Goal: Task Accomplishment & Management: Manage account settings

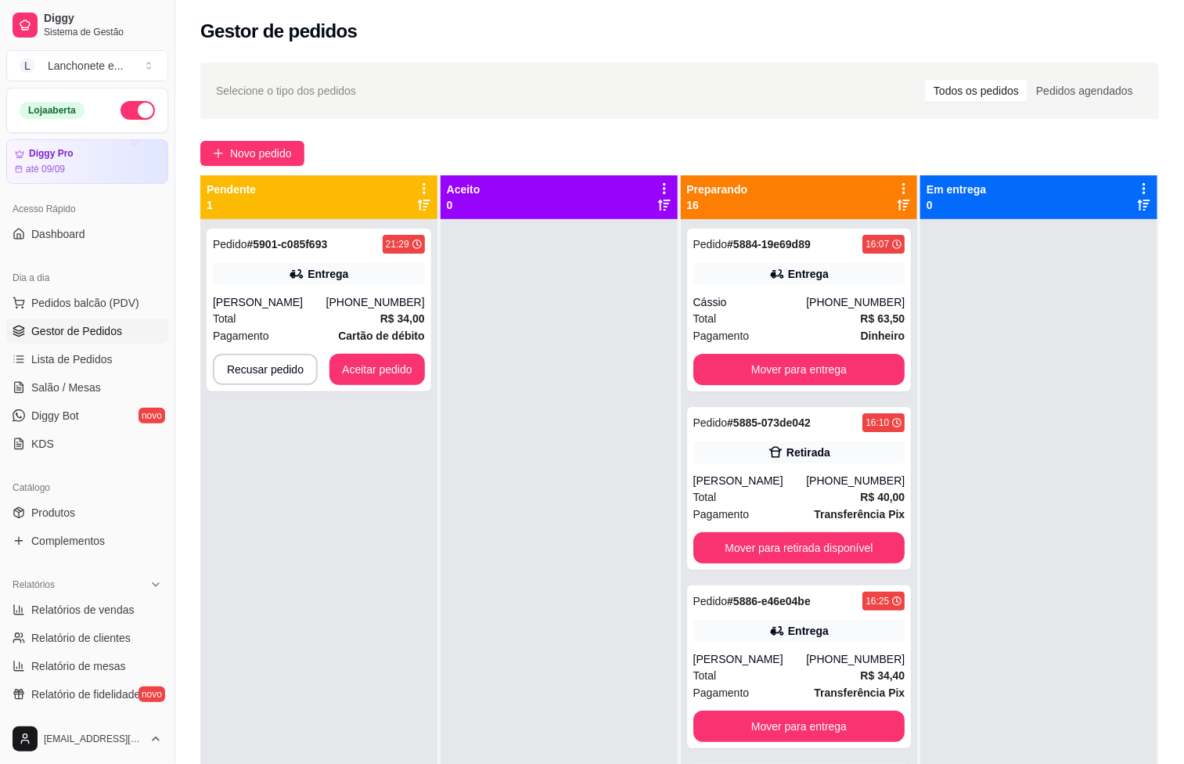
scroll to position [2119, 0]
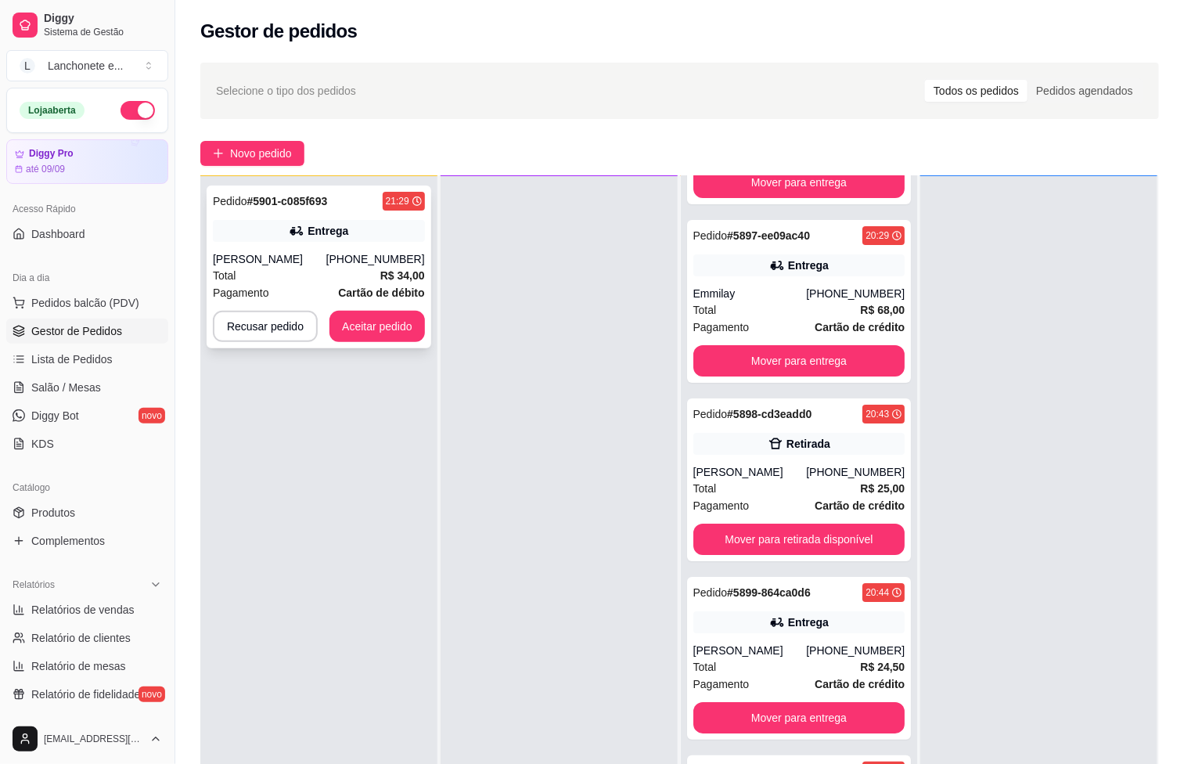
click at [331, 220] on div "Entrega" at bounding box center [319, 231] width 212 height 22
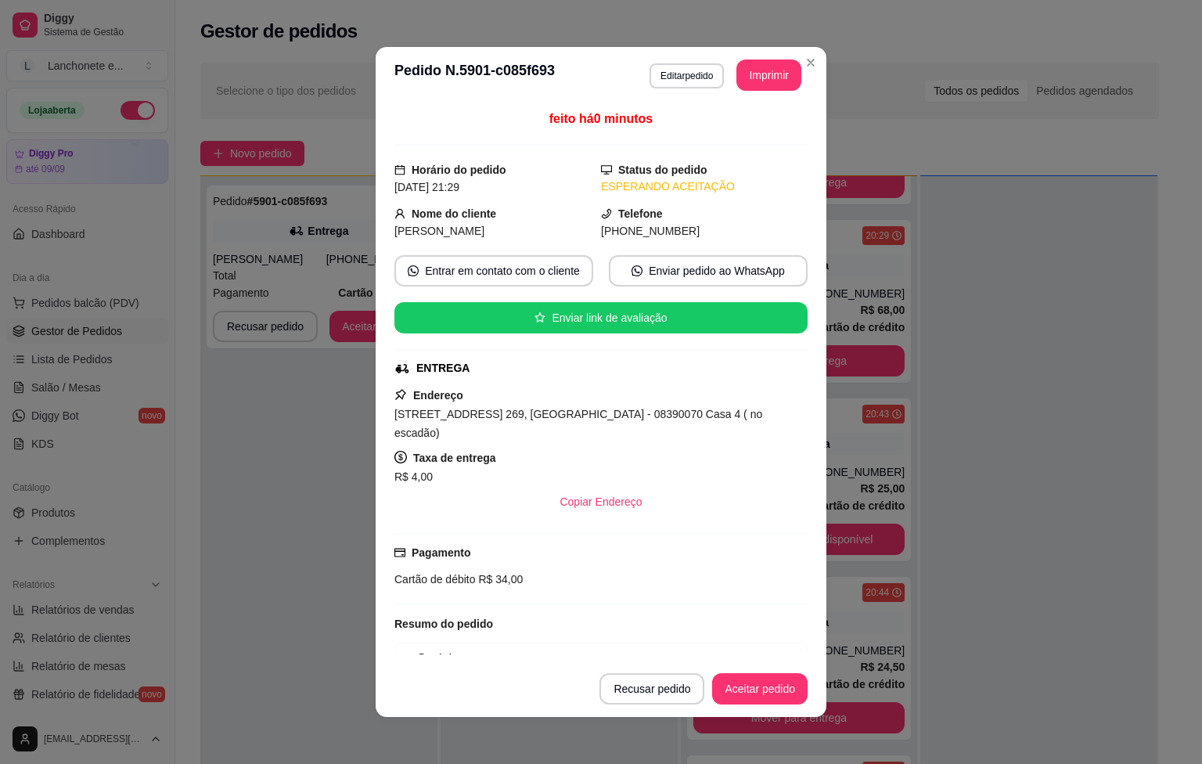
drag, startPoint x: 796, startPoint y: 706, endPoint x: 789, endPoint y: 699, distance: 10.5
click at [794, 705] on footer "Recusar pedido Aceitar pedido" at bounding box center [601, 688] width 451 height 56
click at [789, 699] on button "Aceitar pedido" at bounding box center [759, 689] width 92 height 31
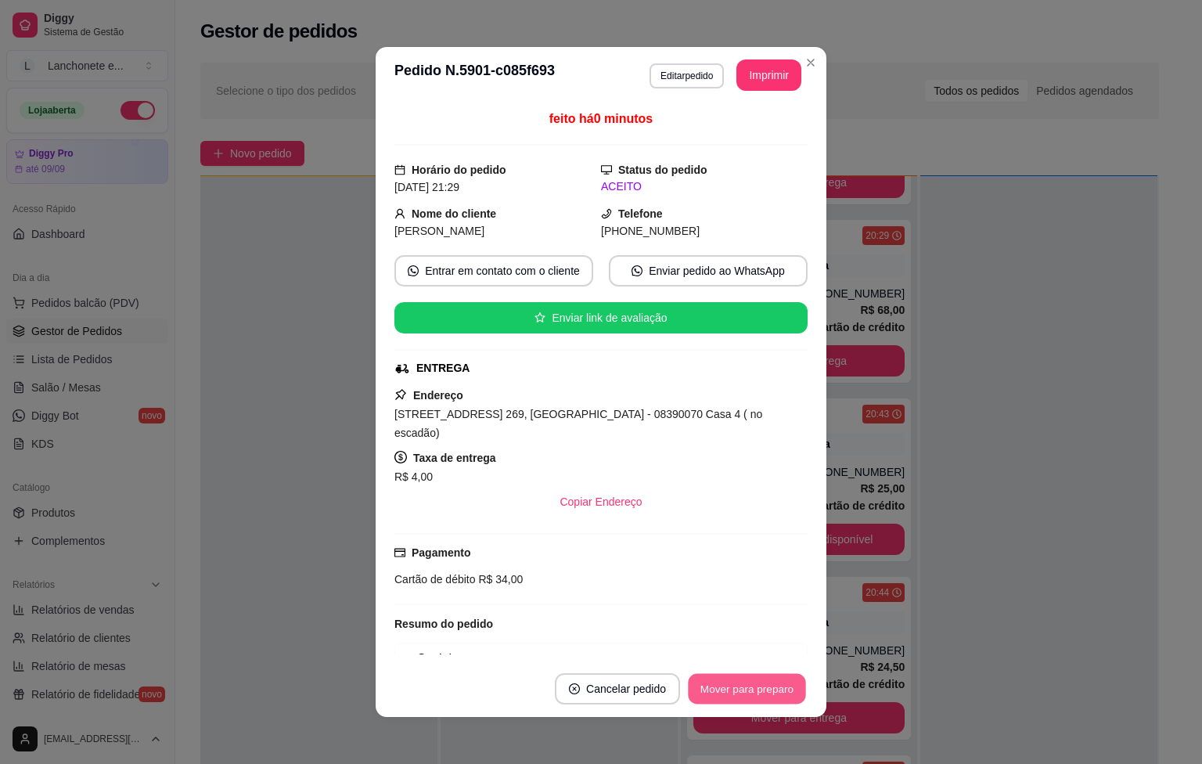
click at [770, 678] on button "Mover para preparo" at bounding box center [746, 689] width 117 height 31
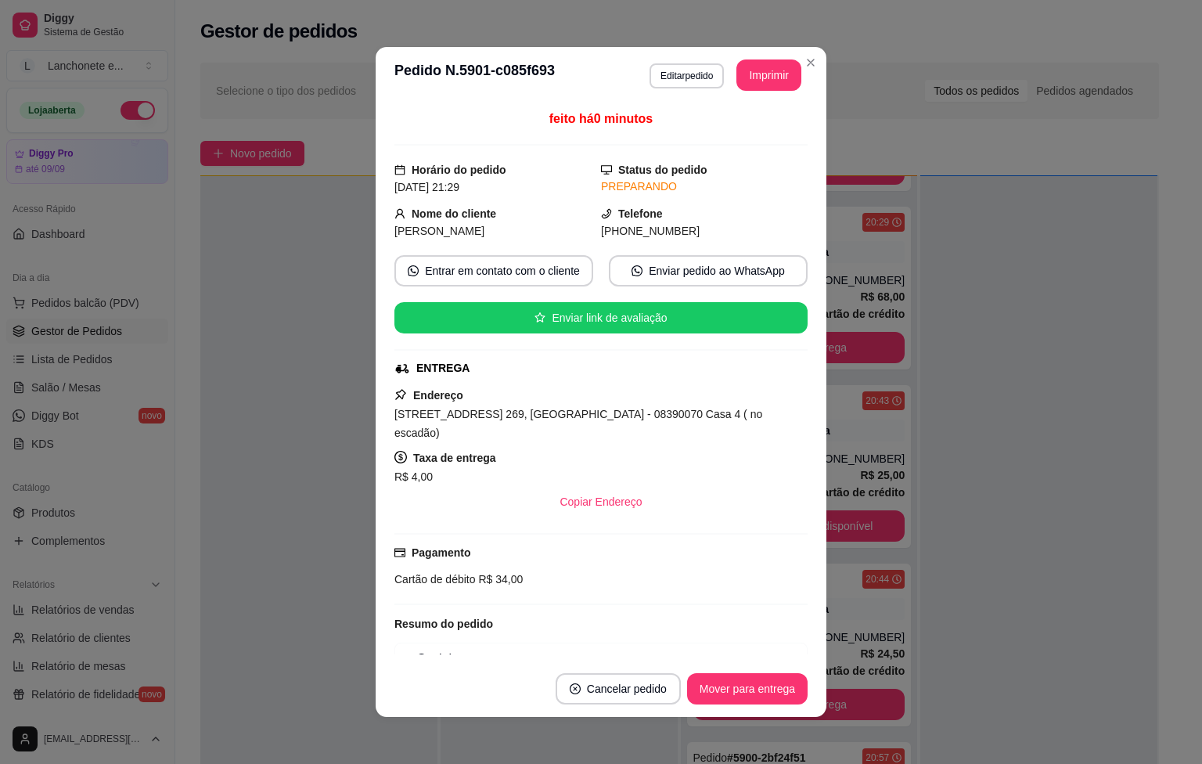
click at [745, 80] on button "Imprimir" at bounding box center [768, 74] width 65 height 31
click at [745, 80] on button "Imprimir" at bounding box center [769, 75] width 63 height 31
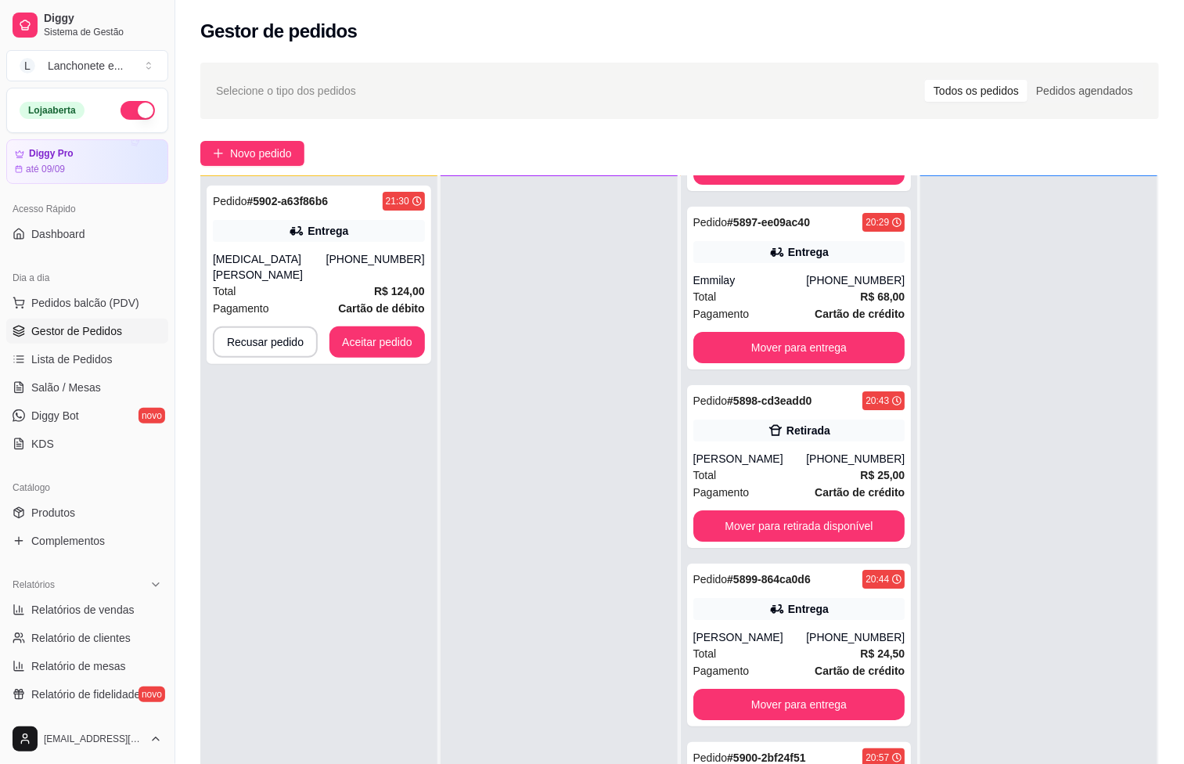
click at [1070, 282] on div at bounding box center [1038, 558] width 237 height 764
click at [277, 251] on div "[MEDICAL_DATA][PERSON_NAME]" at bounding box center [269, 266] width 113 height 31
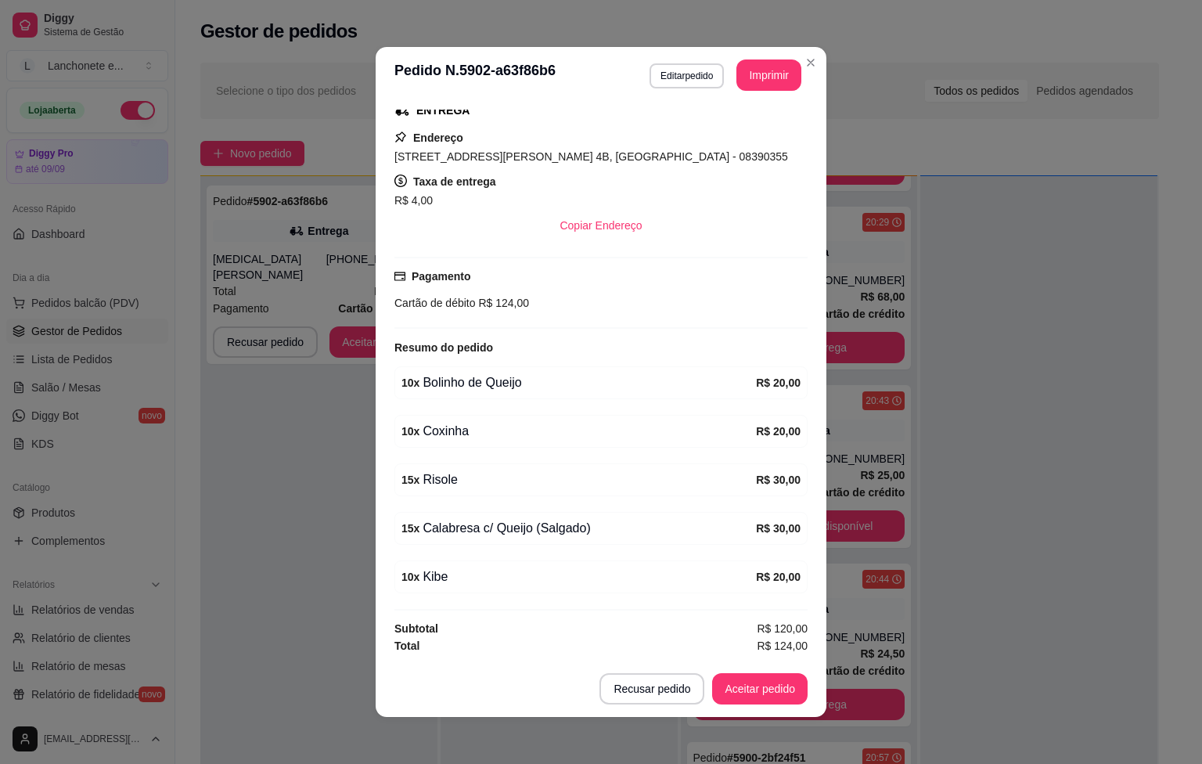
scroll to position [266, 0]
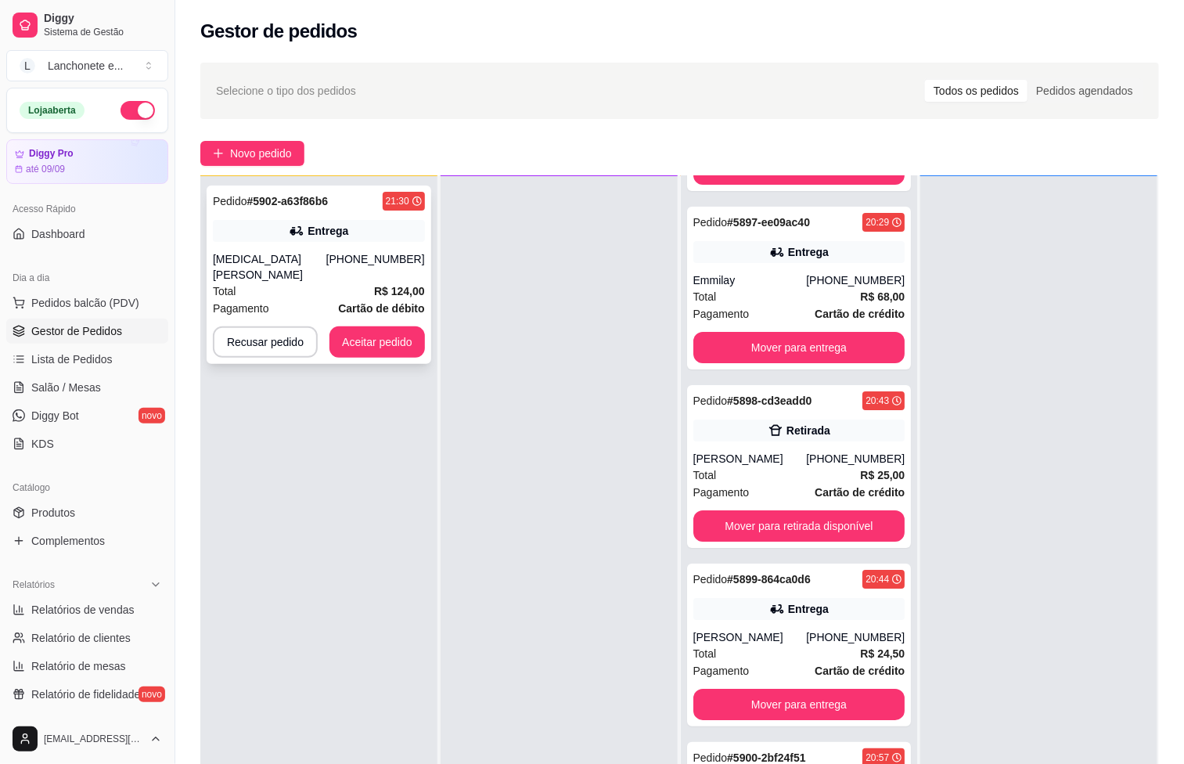
click at [315, 231] on div "Entrega" at bounding box center [327, 231] width 41 height 16
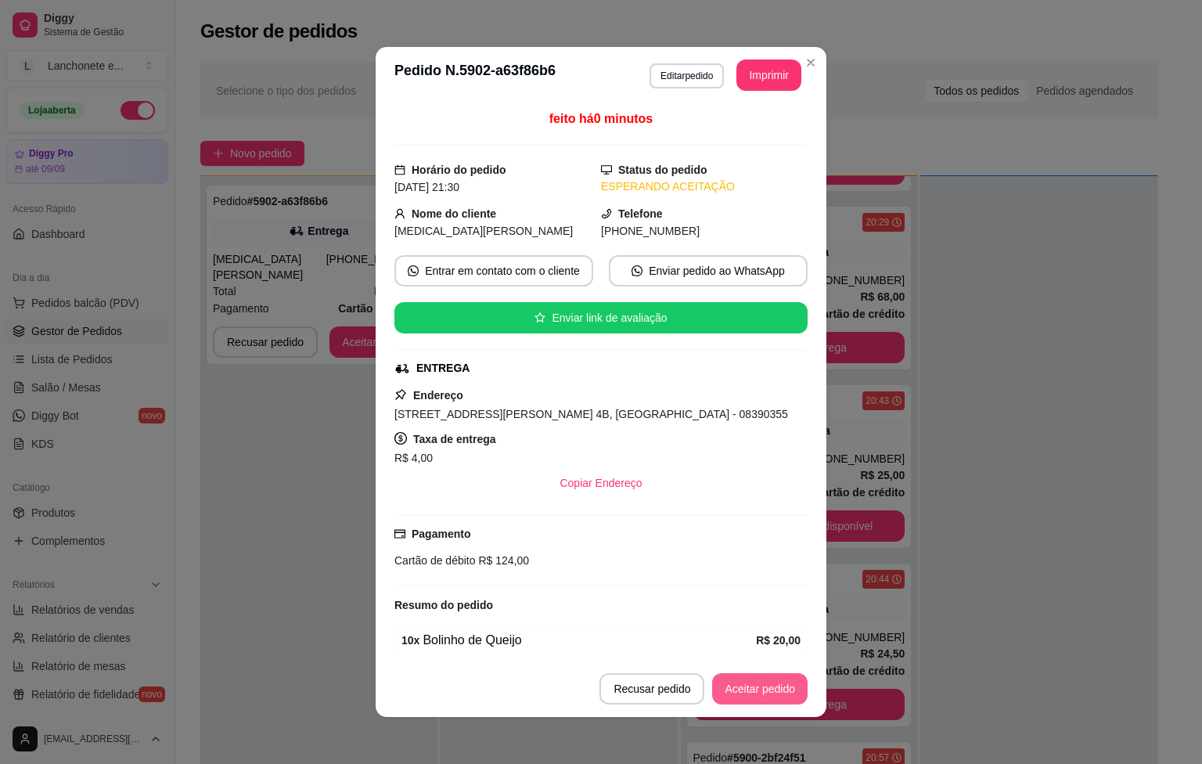
click at [761, 677] on button "Aceitar pedido" at bounding box center [759, 688] width 95 height 31
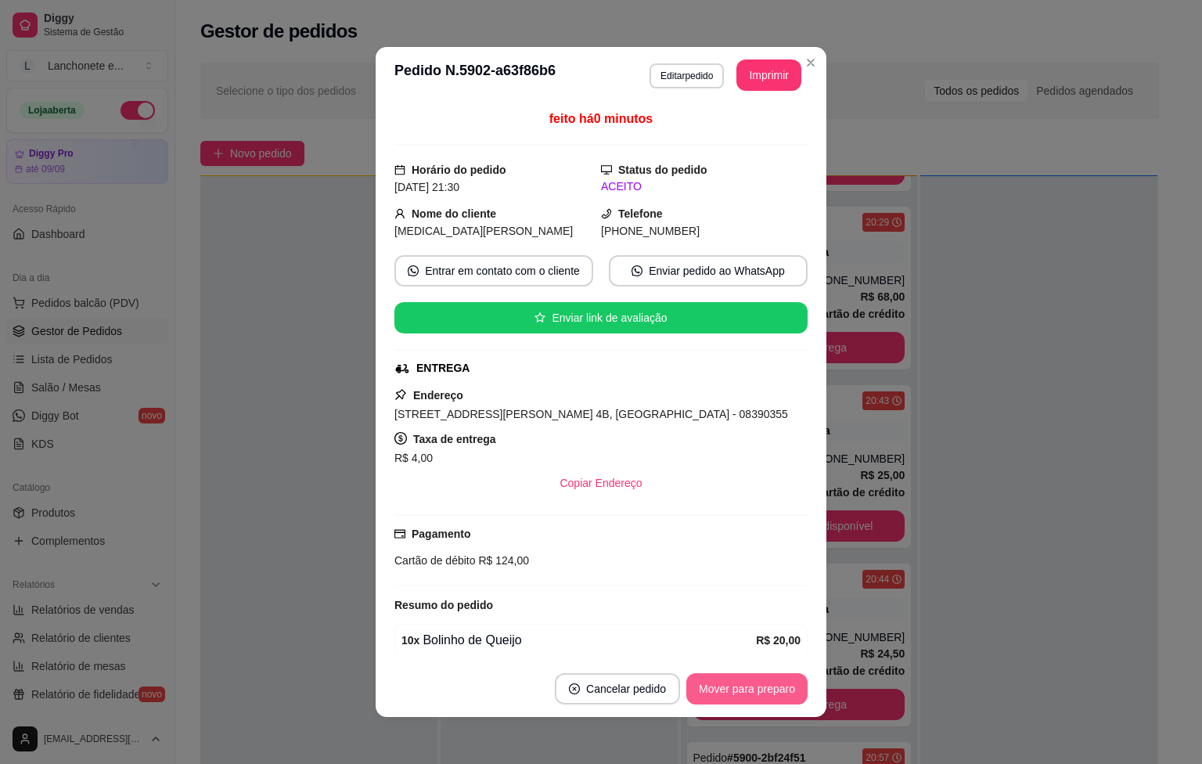
click at [761, 677] on button "Mover para preparo" at bounding box center [746, 688] width 121 height 31
click at [744, 76] on button "Imprimir" at bounding box center [769, 75] width 63 height 31
click at [744, 76] on button "Imprimir" at bounding box center [768, 74] width 65 height 31
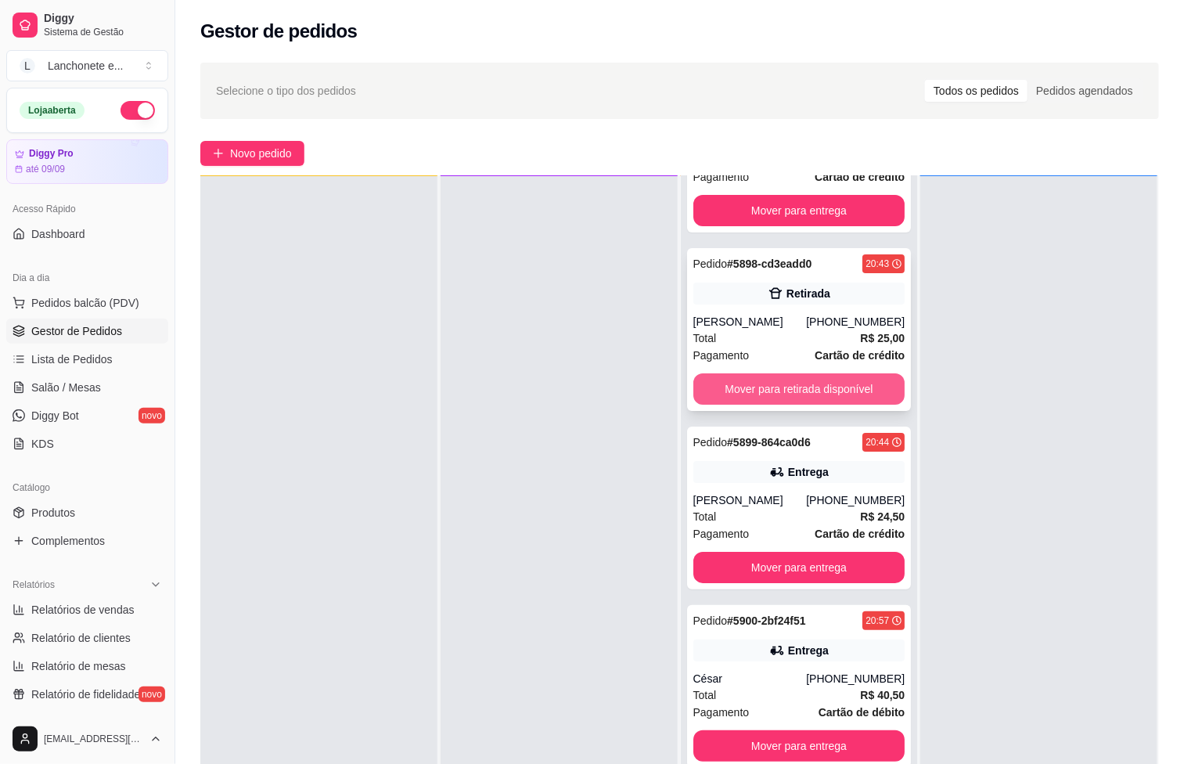
scroll to position [2476, 0]
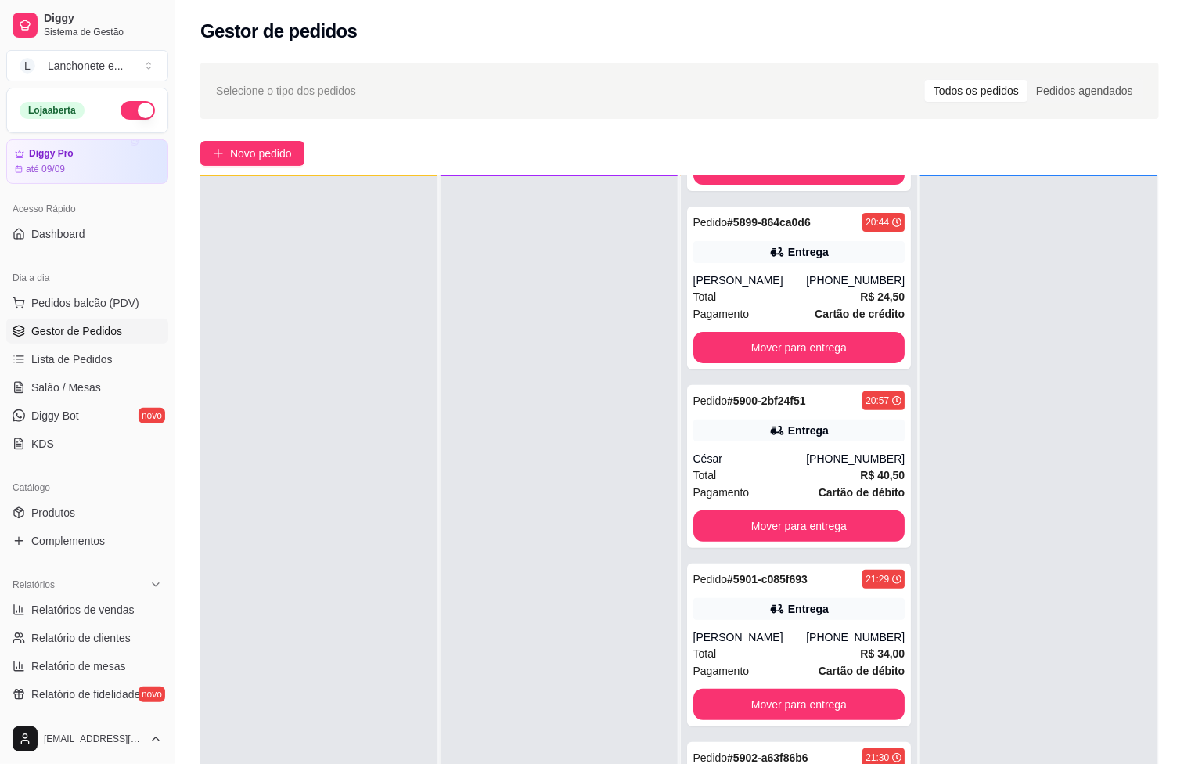
click at [779, 571] on div "Pedido # 5884-19e69d89 16:07 Entrega Cássio [PHONE_NUMBER] Total R$ 63,50 Pagam…" at bounding box center [799, 558] width 237 height 764
click at [800, 582] on div "Pedido # 5901-c085f693 21:29 Entrega [PERSON_NAME] [PHONE_NUMBER] Total R$ 34,0…" at bounding box center [799, 644] width 225 height 163
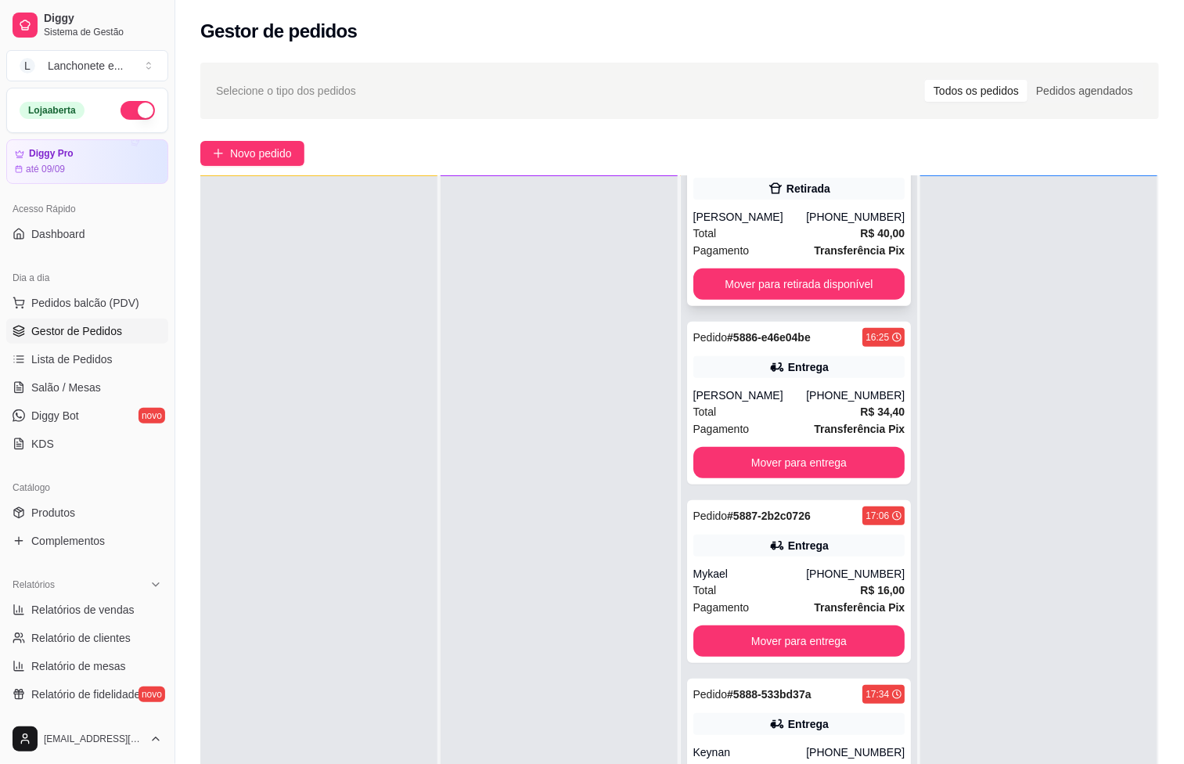
scroll to position [0, 0]
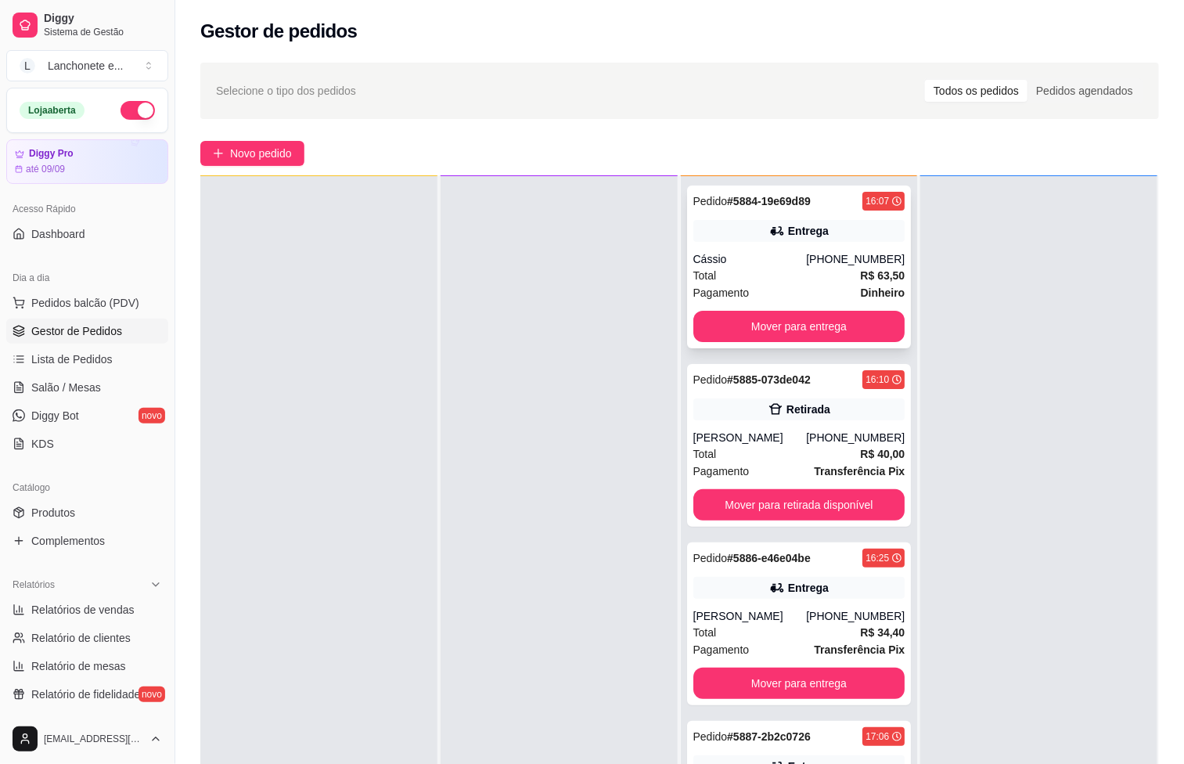
click at [810, 224] on div "Entrega" at bounding box center [799, 231] width 212 height 22
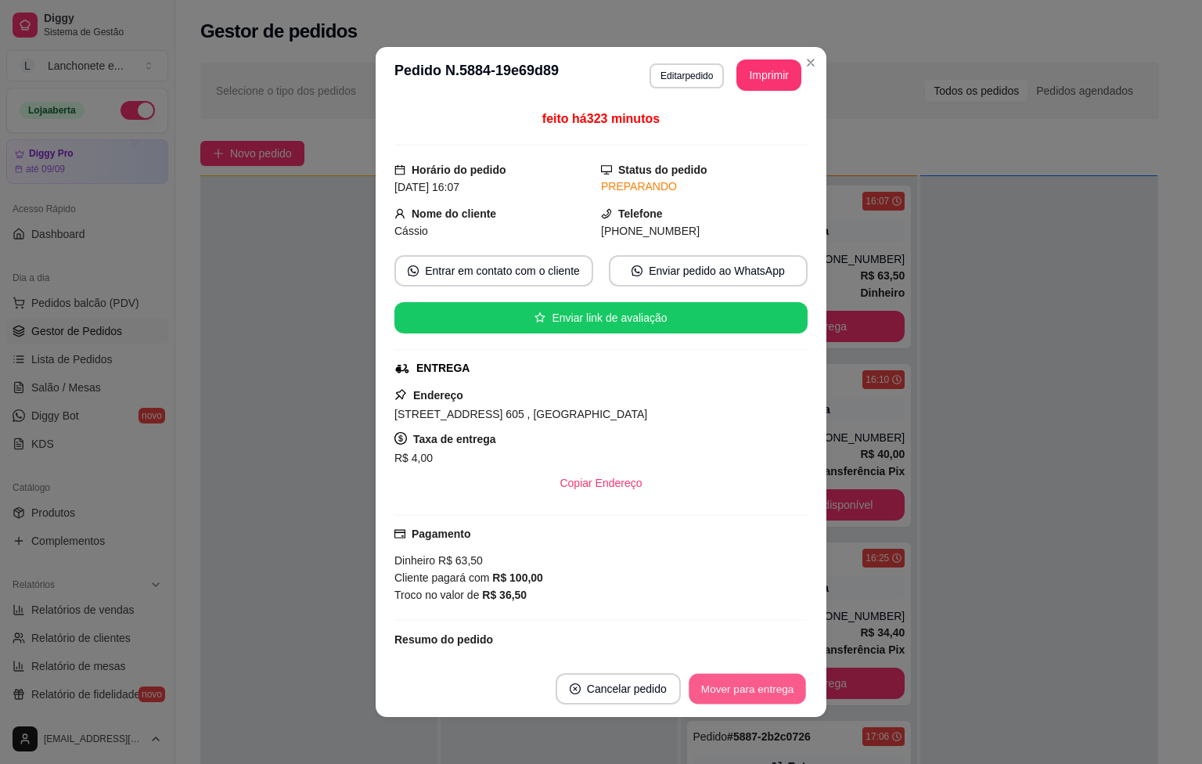
click at [747, 683] on button "Mover para entrega" at bounding box center [746, 689] width 117 height 31
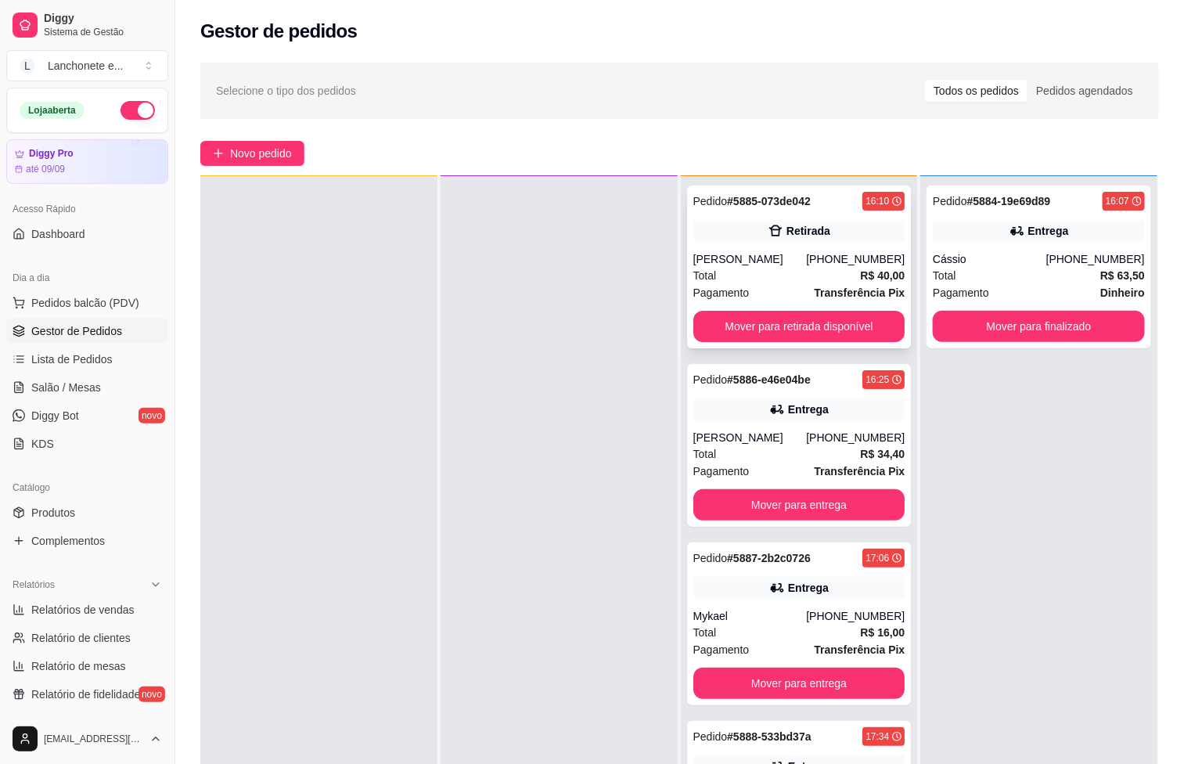
click at [805, 214] on div "Pedido # 5885-073de042 16:10 Retirada [PERSON_NAME] [PHONE_NUMBER] Total R$ 40,…" at bounding box center [799, 266] width 225 height 163
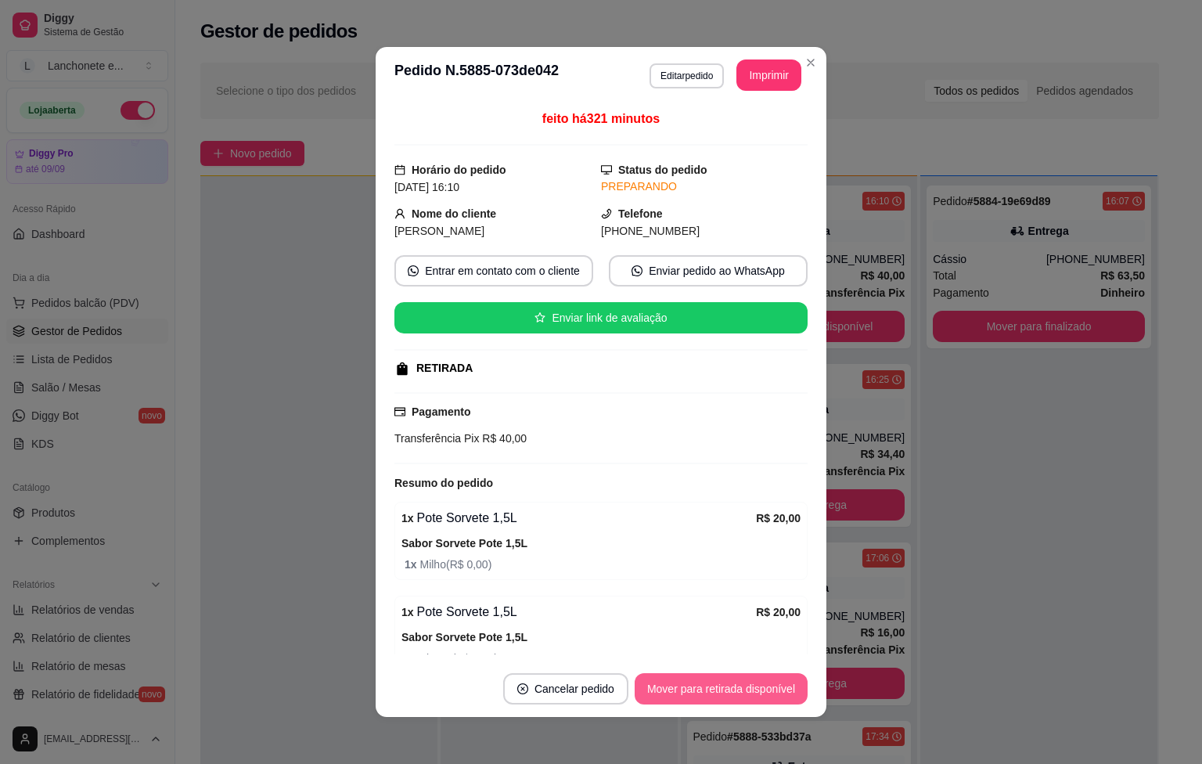
click at [725, 670] on footer "Cancelar pedido Mover para retirada disponível" at bounding box center [601, 688] width 451 height 56
click at [735, 688] on button "Mover para retirada disponível" at bounding box center [720, 688] width 173 height 31
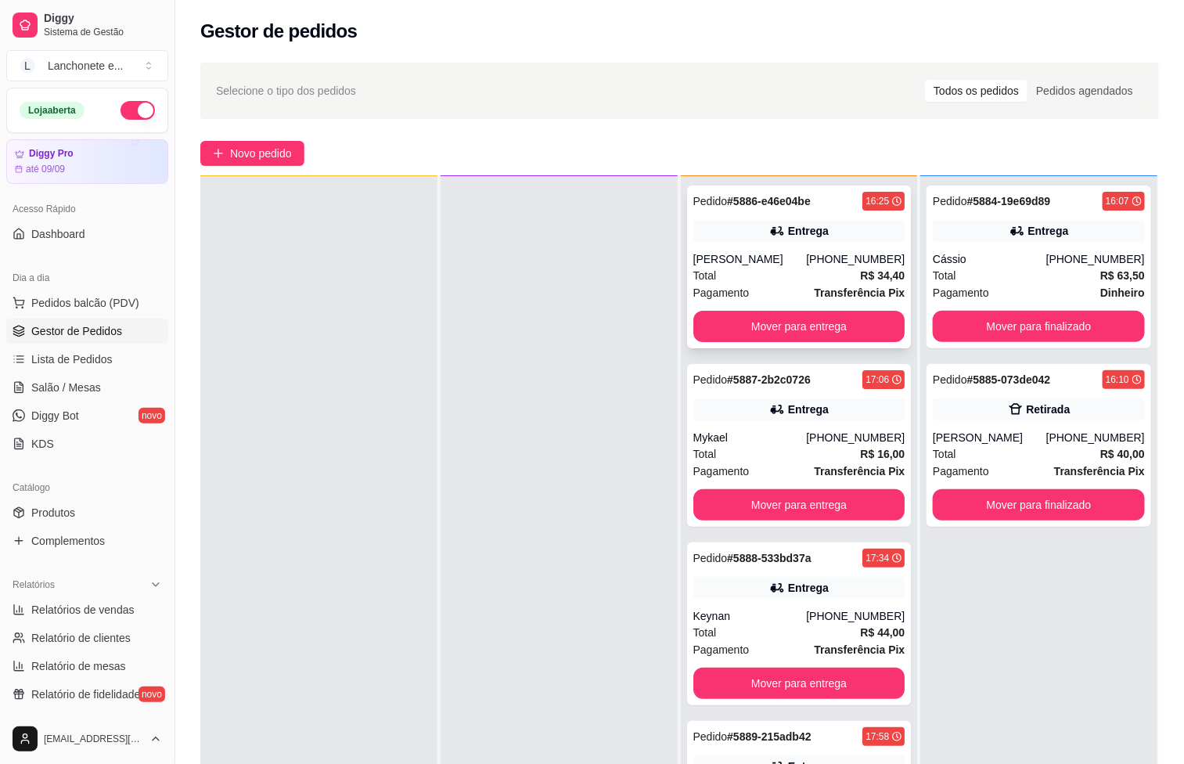
click at [824, 240] on div "Entrega" at bounding box center [799, 231] width 212 height 22
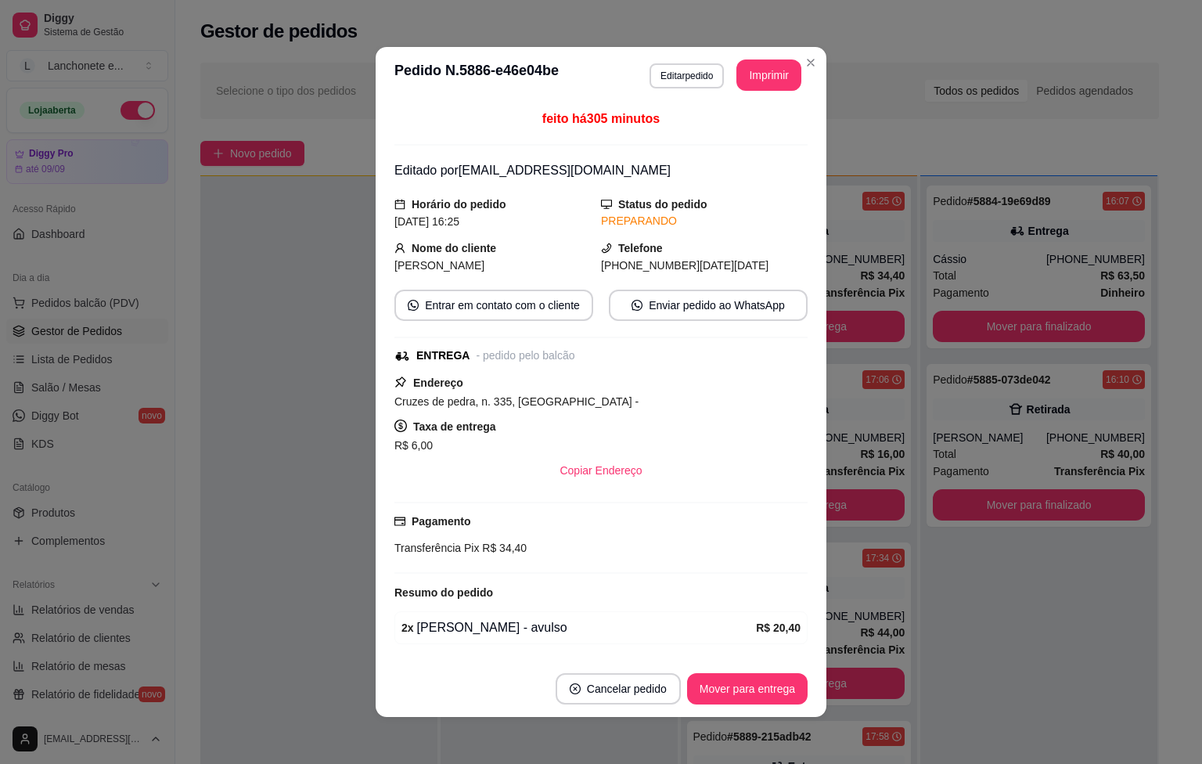
click at [770, 667] on footer "Cancelar pedido Mover para entrega" at bounding box center [601, 688] width 451 height 56
click at [761, 669] on footer "Cancelar pedido Mover para entrega" at bounding box center [601, 688] width 451 height 56
click at [761, 686] on button "Mover para entrega" at bounding box center [747, 688] width 120 height 31
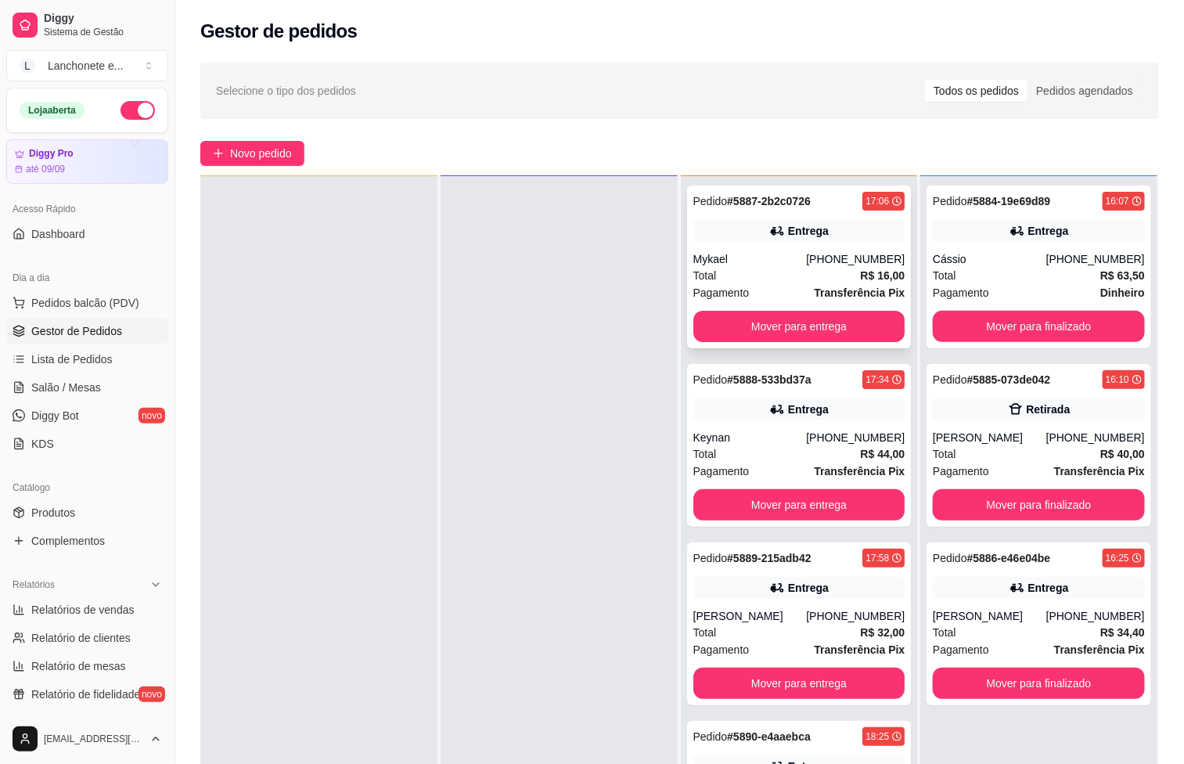
click at [847, 231] on div "Entrega" at bounding box center [799, 231] width 212 height 22
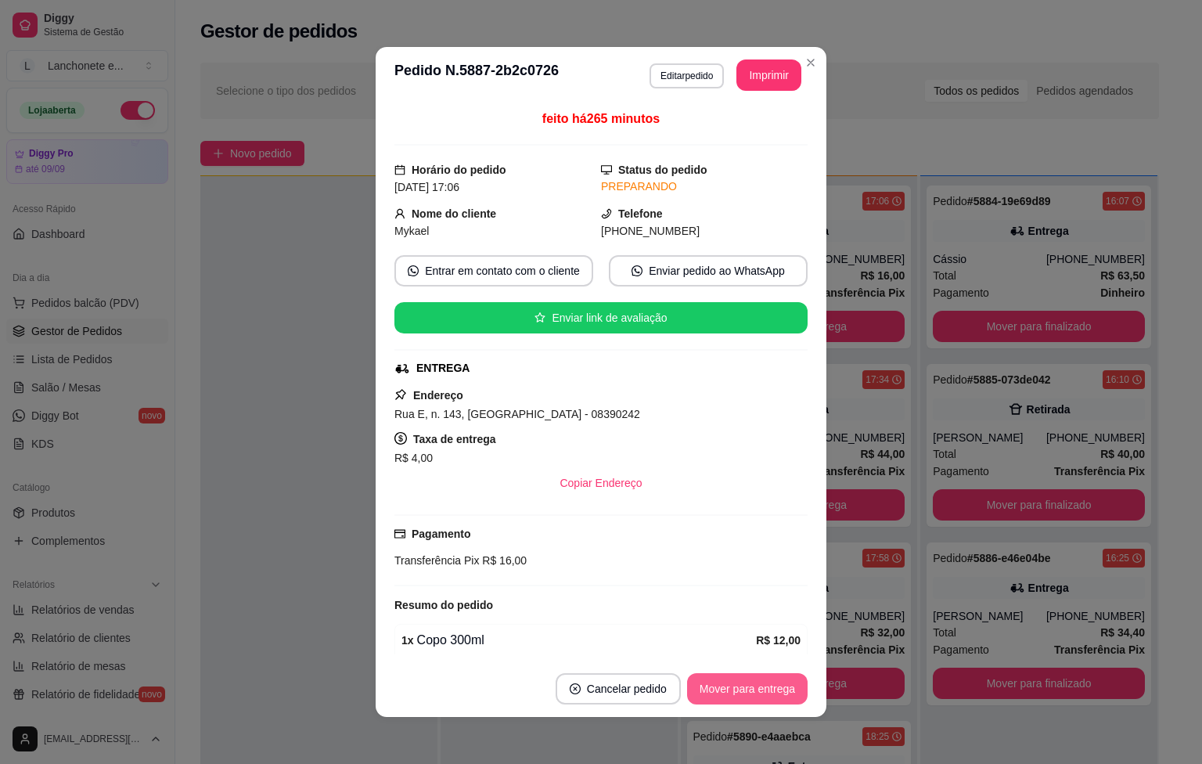
click at [763, 699] on button "Mover para entrega" at bounding box center [747, 688] width 120 height 31
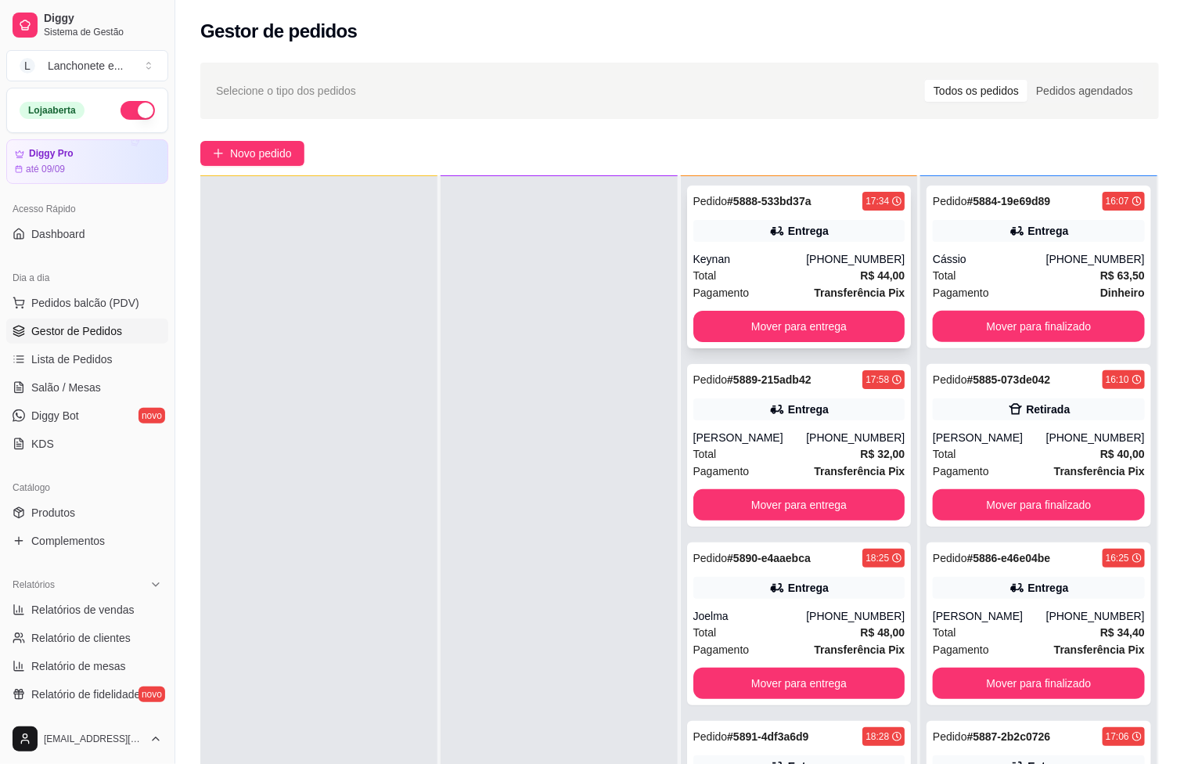
click at [833, 237] on div "Entrega" at bounding box center [799, 231] width 212 height 22
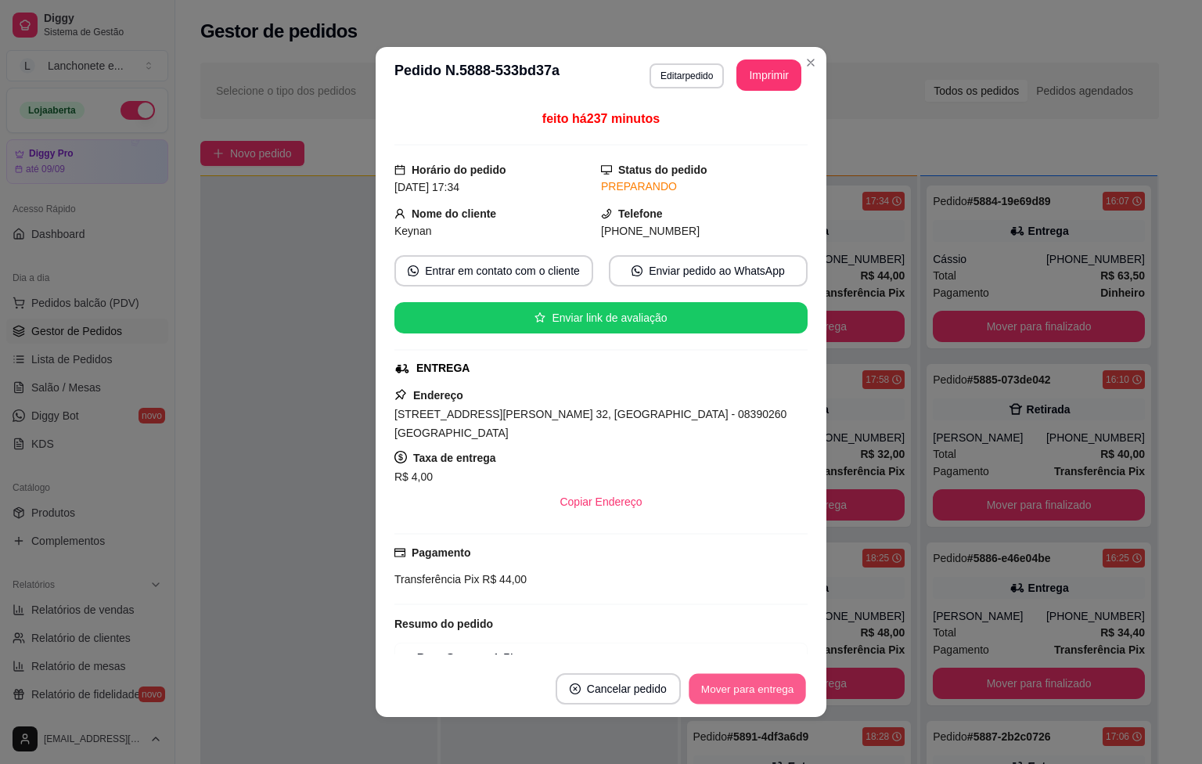
click at [735, 677] on button "Mover para entrega" at bounding box center [746, 689] width 117 height 31
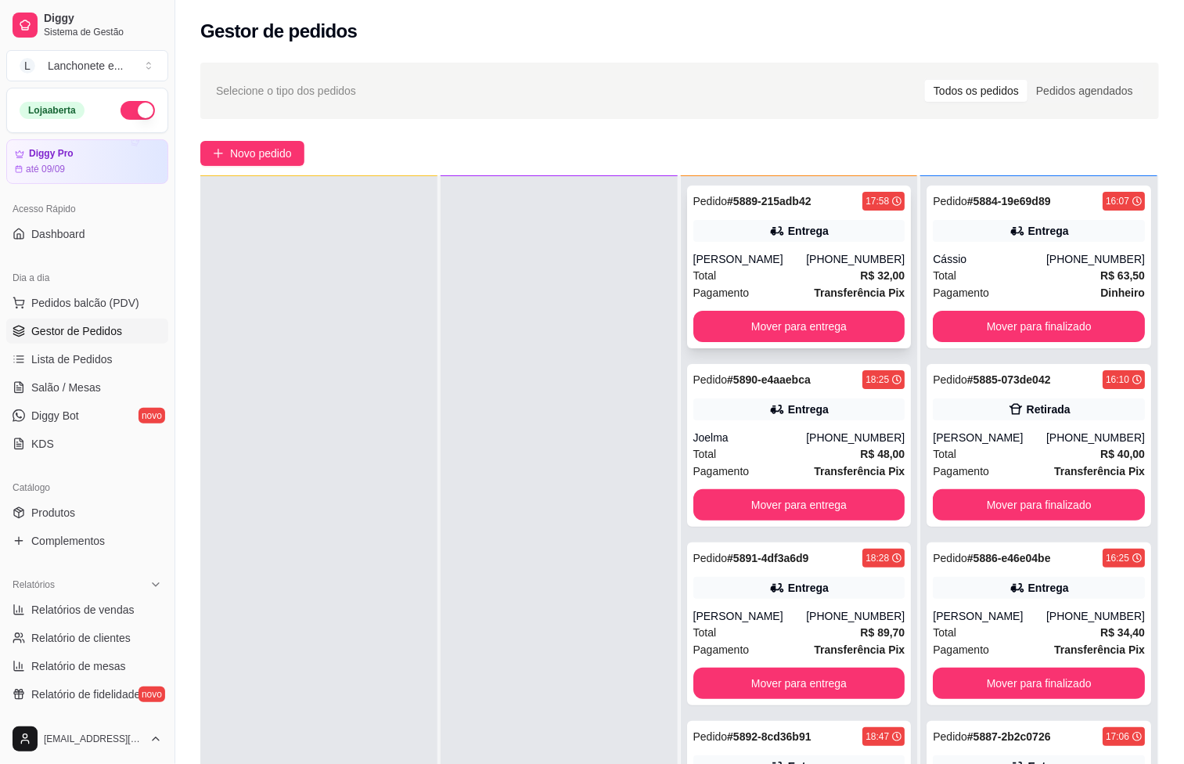
click at [821, 240] on div "Entrega" at bounding box center [799, 231] width 212 height 22
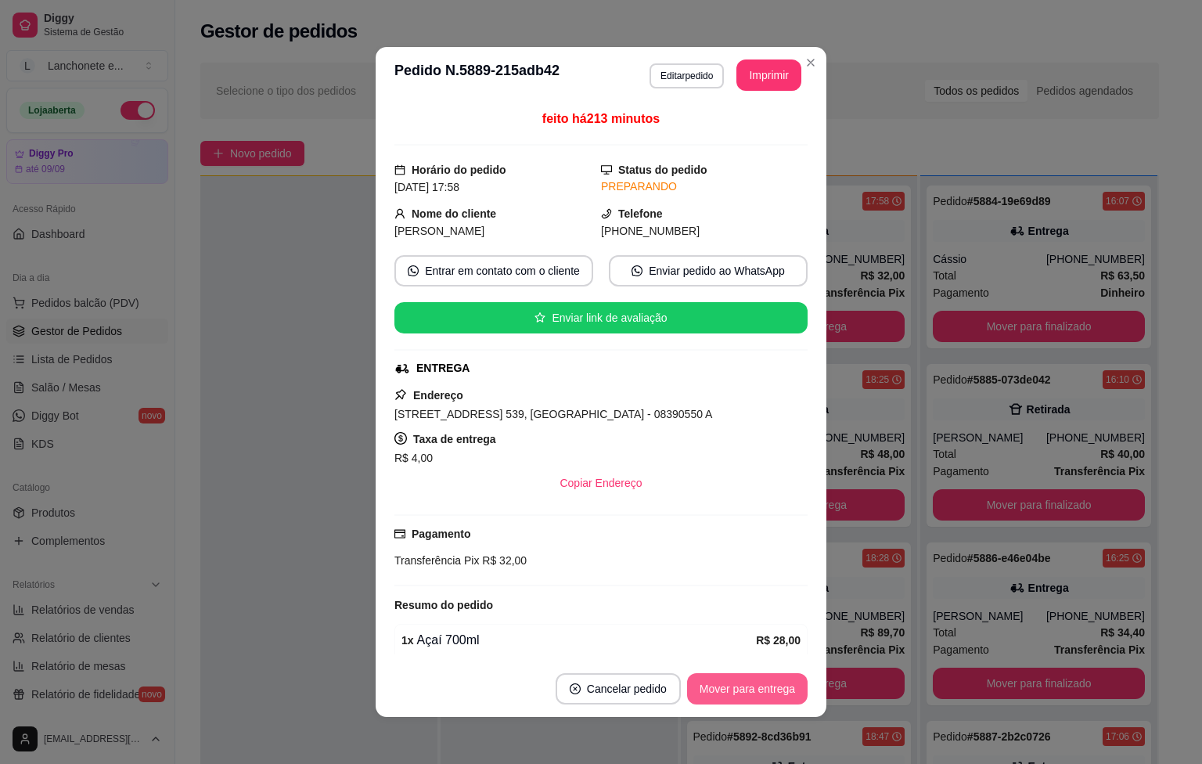
click at [765, 690] on button "Mover para entrega" at bounding box center [747, 688] width 120 height 31
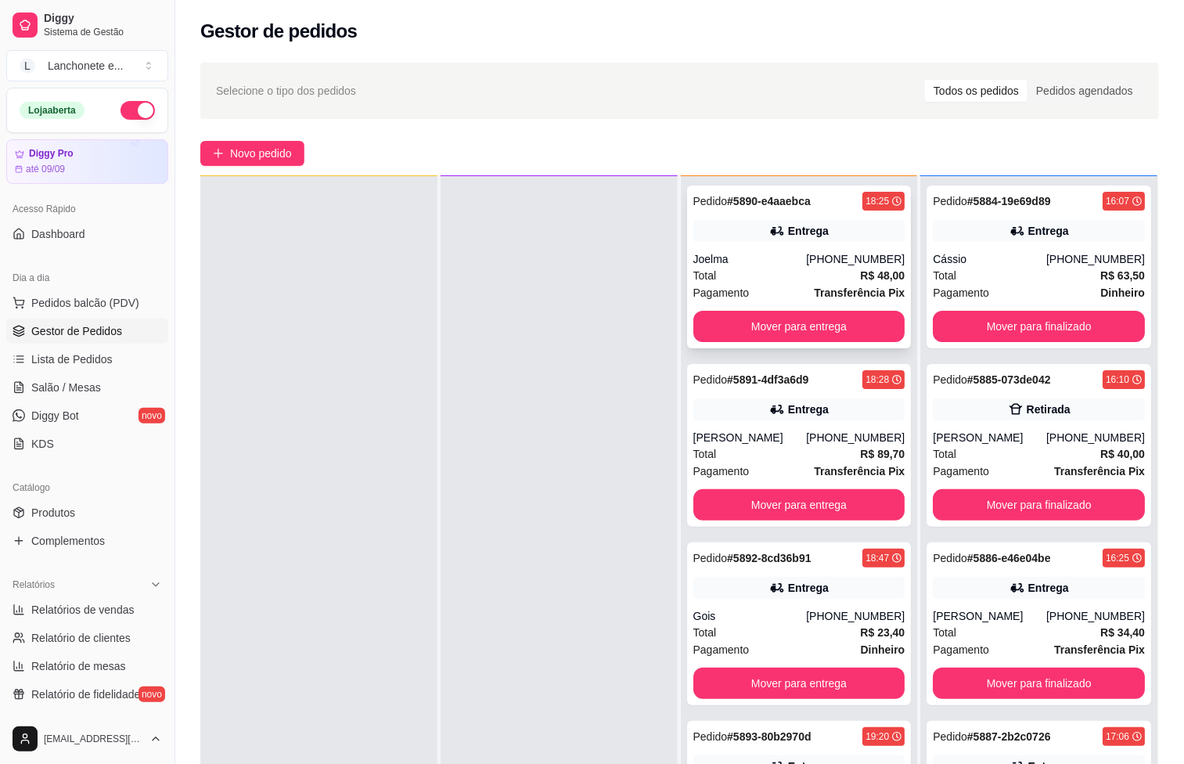
click at [800, 209] on div "Pedido # 5890-e4aaebca" at bounding box center [751, 201] width 117 height 19
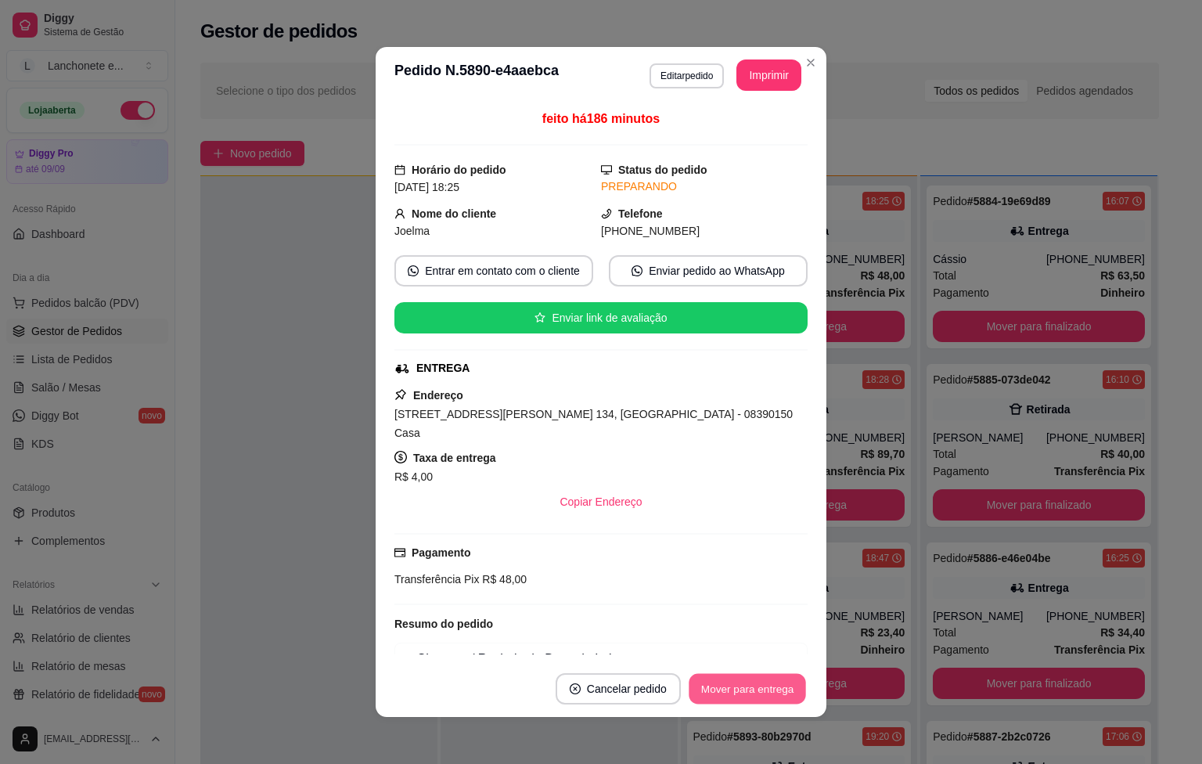
click at [747, 678] on button "Mover para entrega" at bounding box center [746, 689] width 117 height 31
click at [728, 677] on button "Mover para finalizado" at bounding box center [742, 688] width 130 height 31
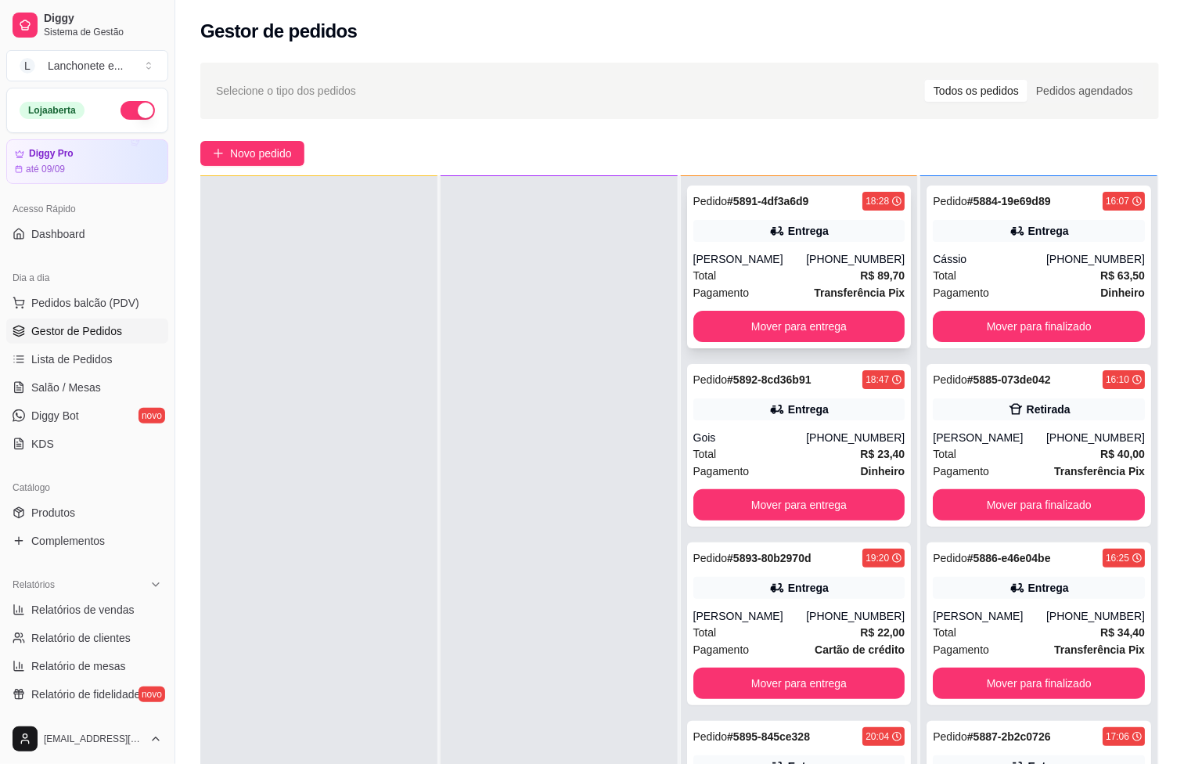
click at [767, 210] on div "Pedido # 5891-4df3a6d9 18:28 Entrega [PERSON_NAME] [PHONE_NUMBER] Total R$ 89,7…" at bounding box center [799, 266] width 225 height 163
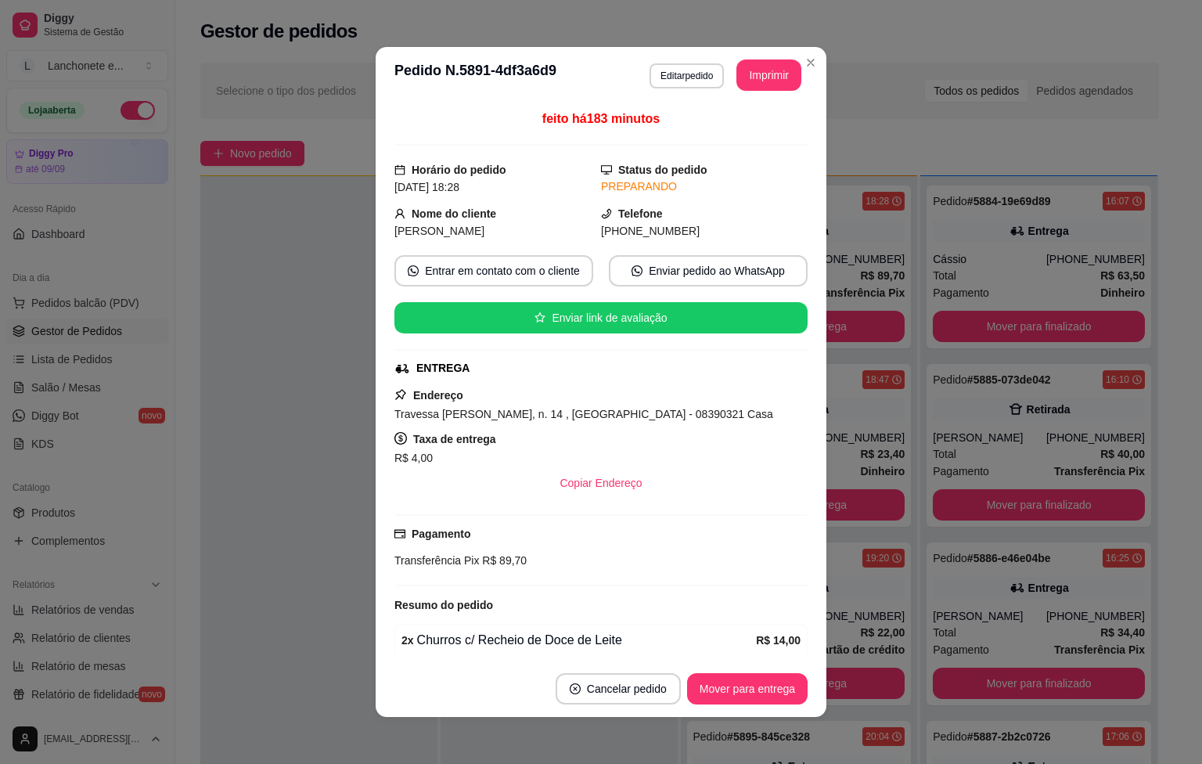
click at [770, 706] on footer "Cancelar pedido Mover para entrega" at bounding box center [601, 688] width 451 height 56
click at [751, 697] on button "Mover para entrega" at bounding box center [746, 689] width 117 height 31
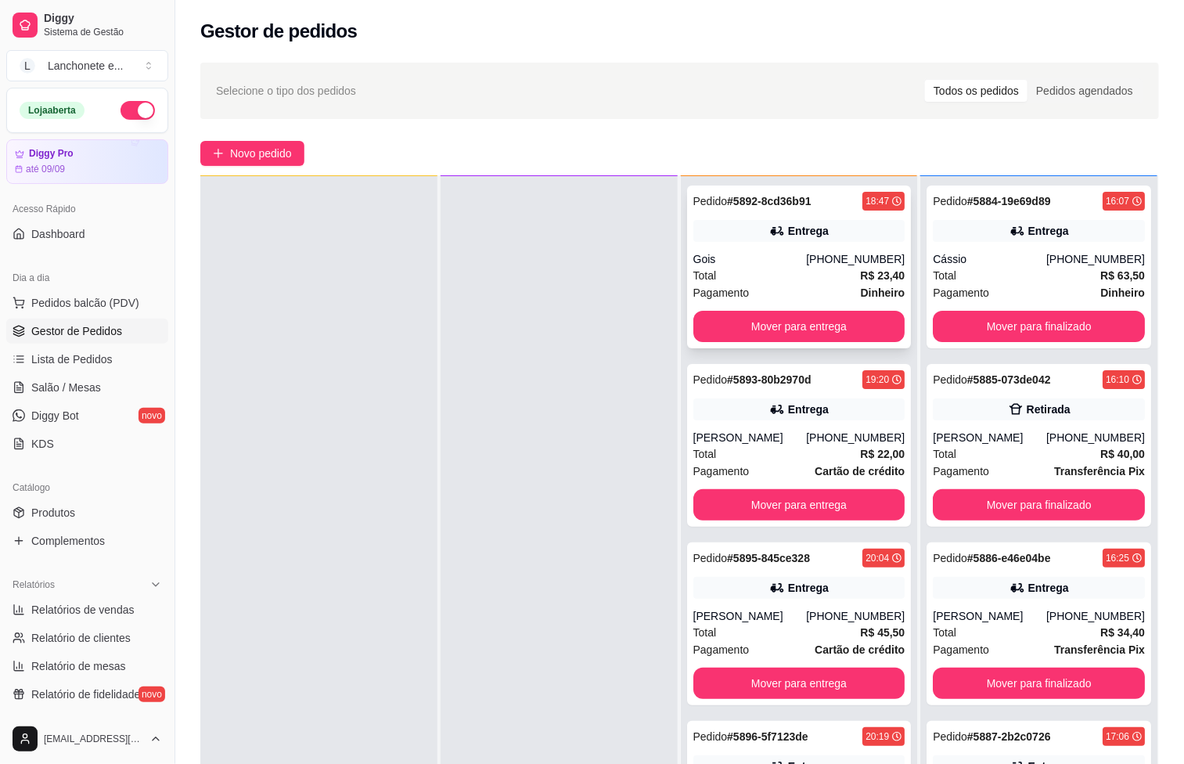
click at [827, 277] on div "Total R$ 23,40" at bounding box center [799, 275] width 212 height 17
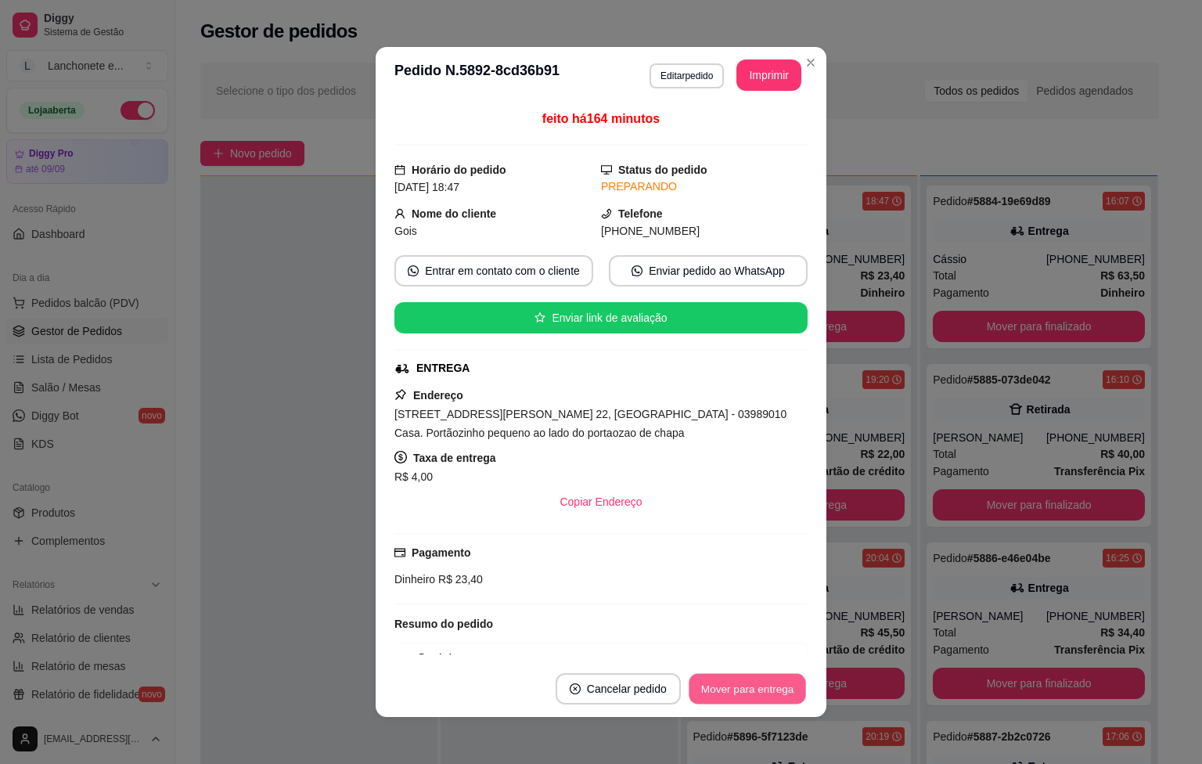
click at [761, 695] on button "Mover para entrega" at bounding box center [746, 689] width 117 height 31
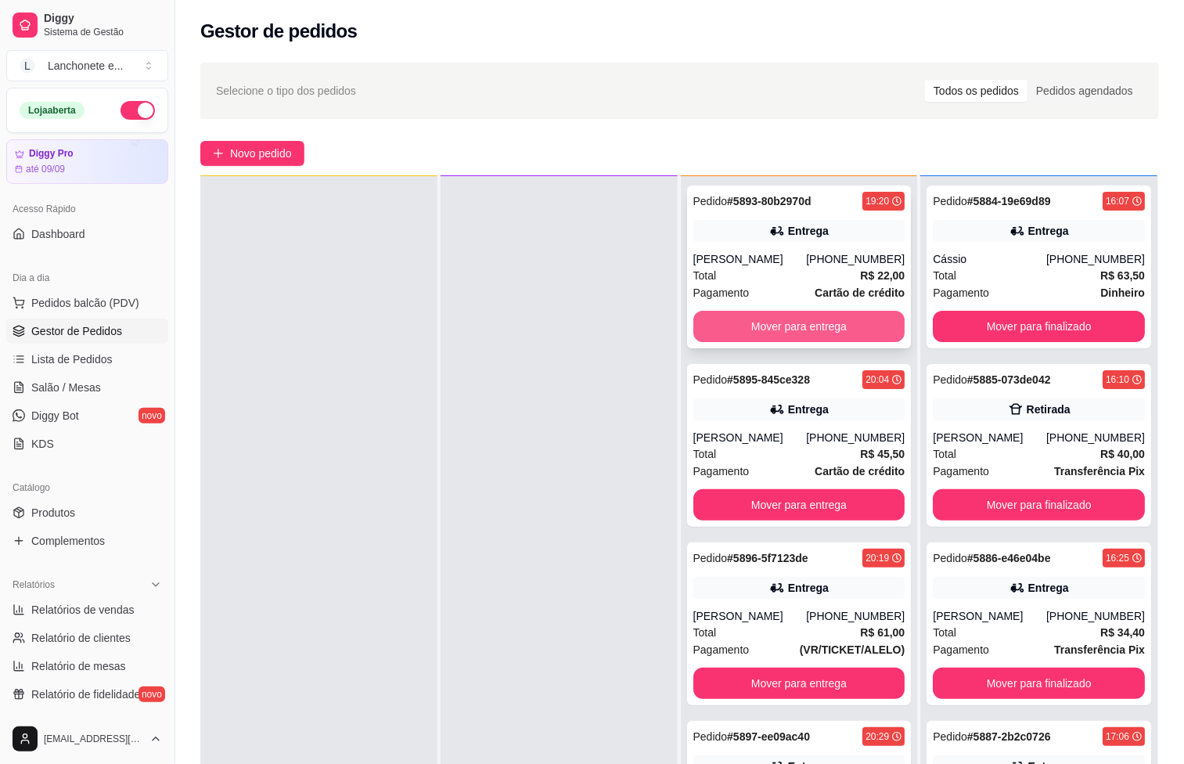
click at [806, 254] on div "[PHONE_NUMBER]" at bounding box center [855, 259] width 99 height 16
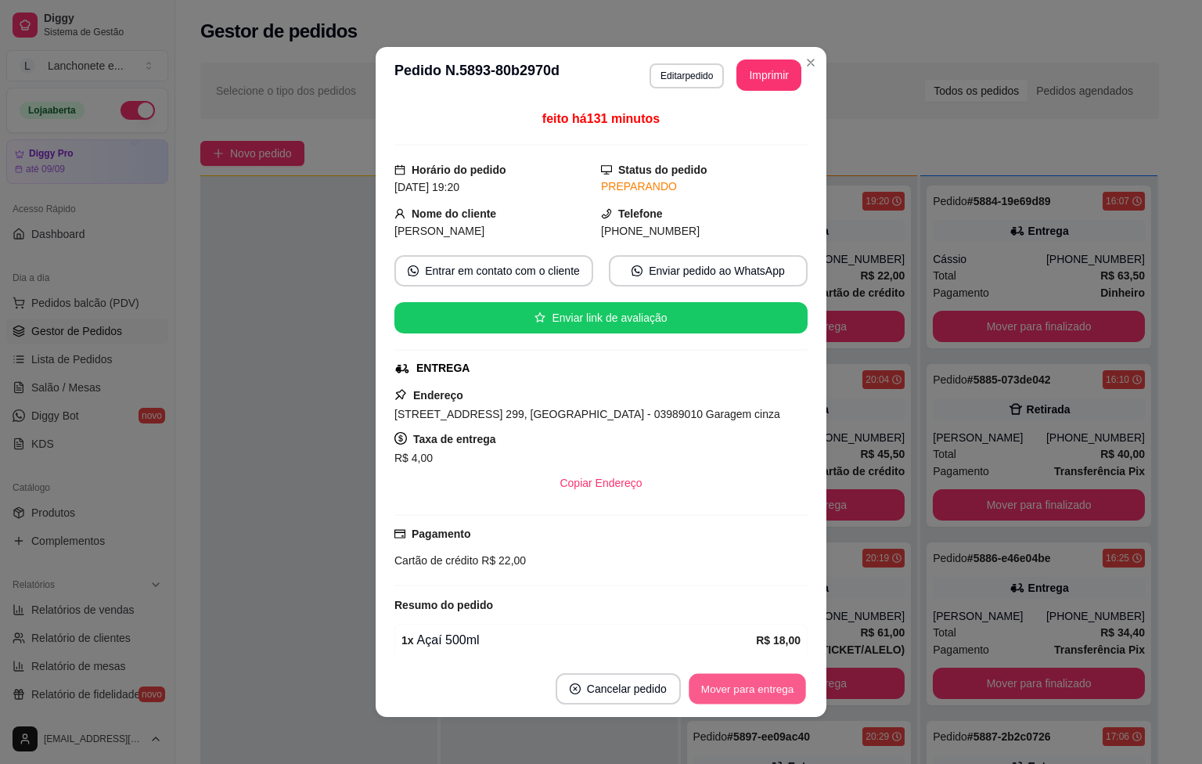
click at [761, 700] on button "Mover para entrega" at bounding box center [746, 689] width 117 height 31
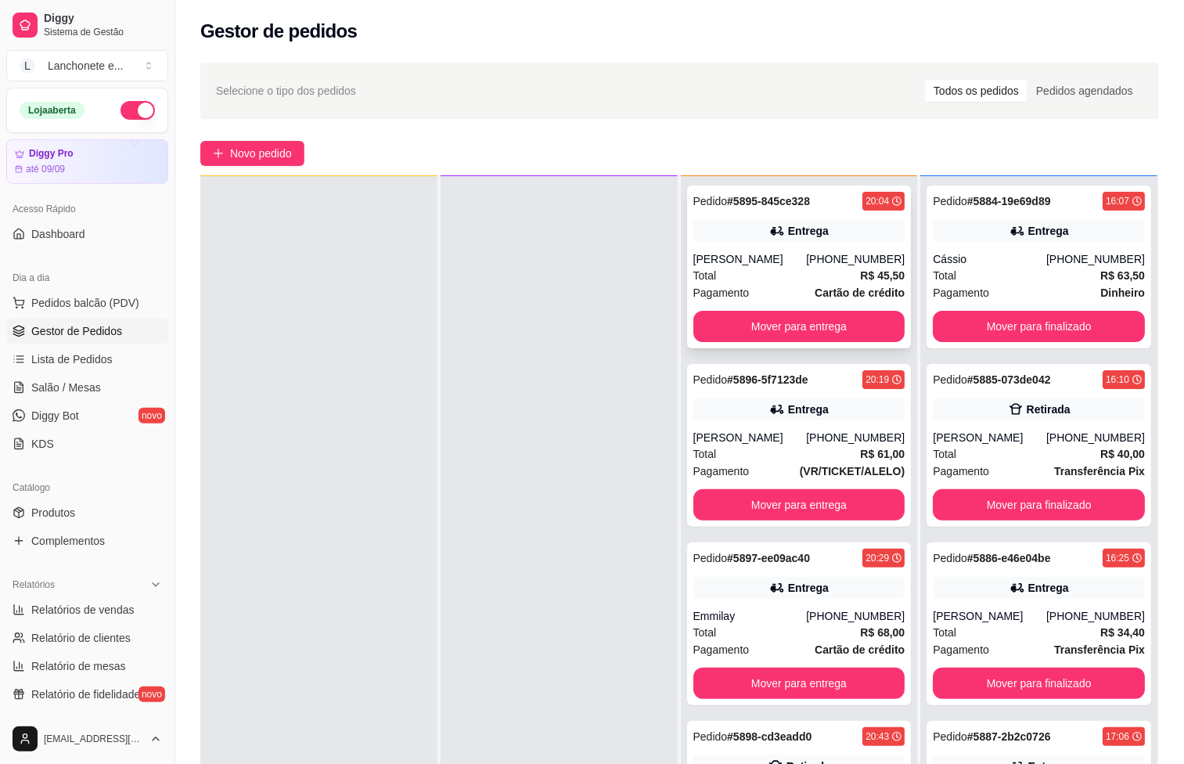
click at [806, 265] on div "[PHONE_NUMBER]" at bounding box center [855, 259] width 99 height 16
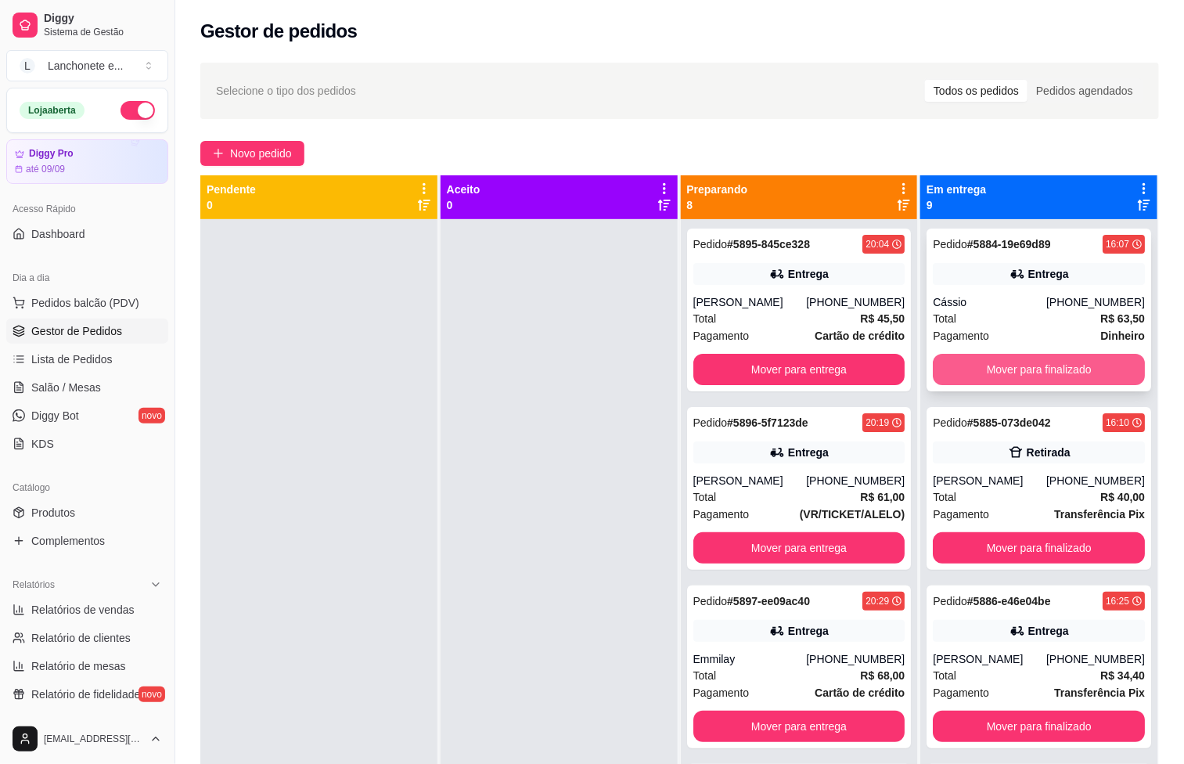
click at [1036, 355] on button "Mover para finalizado" at bounding box center [1039, 369] width 212 height 31
click at [1036, 355] on button "Mover para finalizado" at bounding box center [1039, 369] width 206 height 31
click at [1036, 355] on button "Mover para finalizado" at bounding box center [1039, 369] width 212 height 31
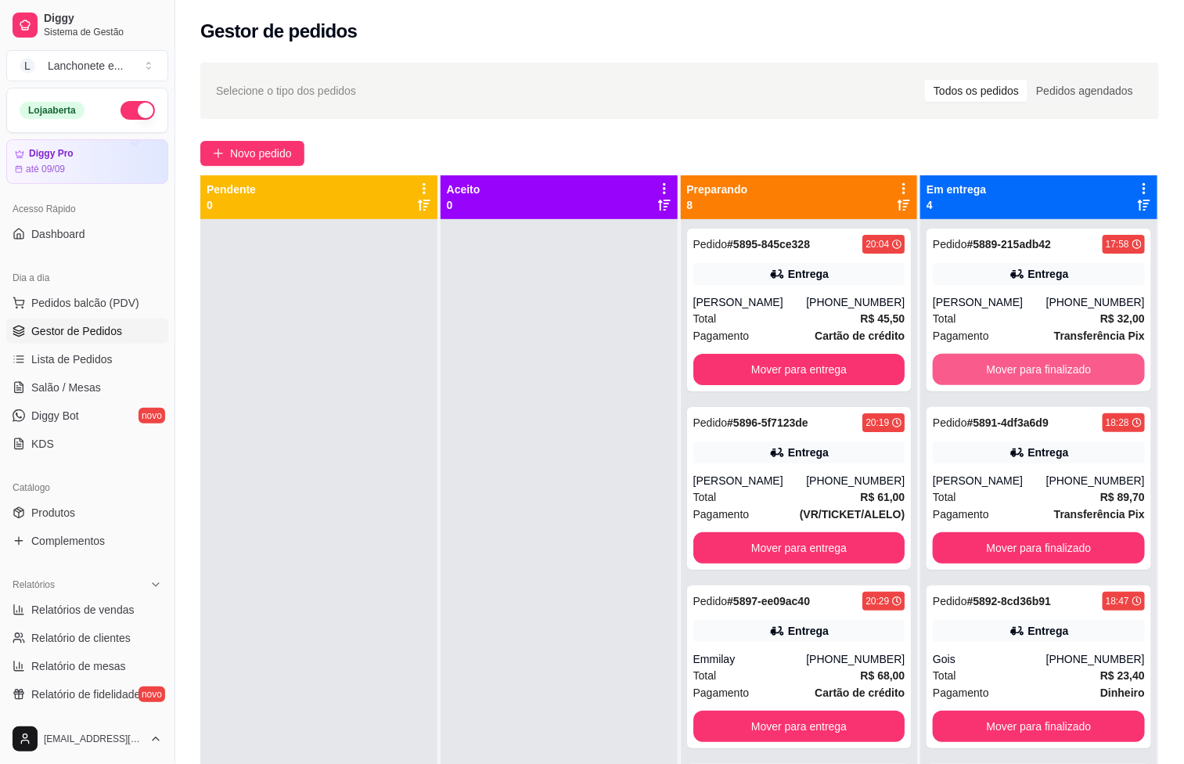
click at [1036, 355] on button "Mover para finalizado" at bounding box center [1039, 369] width 212 height 31
click at [1036, 355] on button "Mover para finalizado" at bounding box center [1039, 369] width 206 height 31
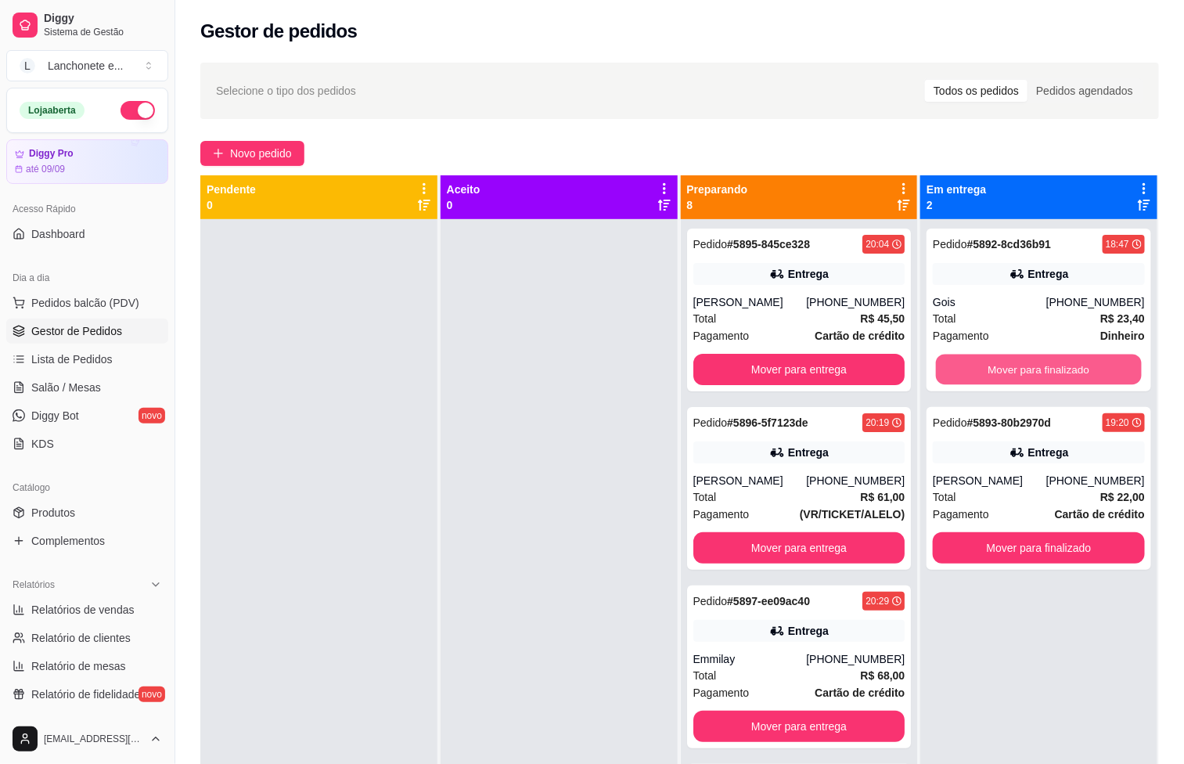
click at [1036, 355] on button "Mover para finalizado" at bounding box center [1039, 369] width 206 height 31
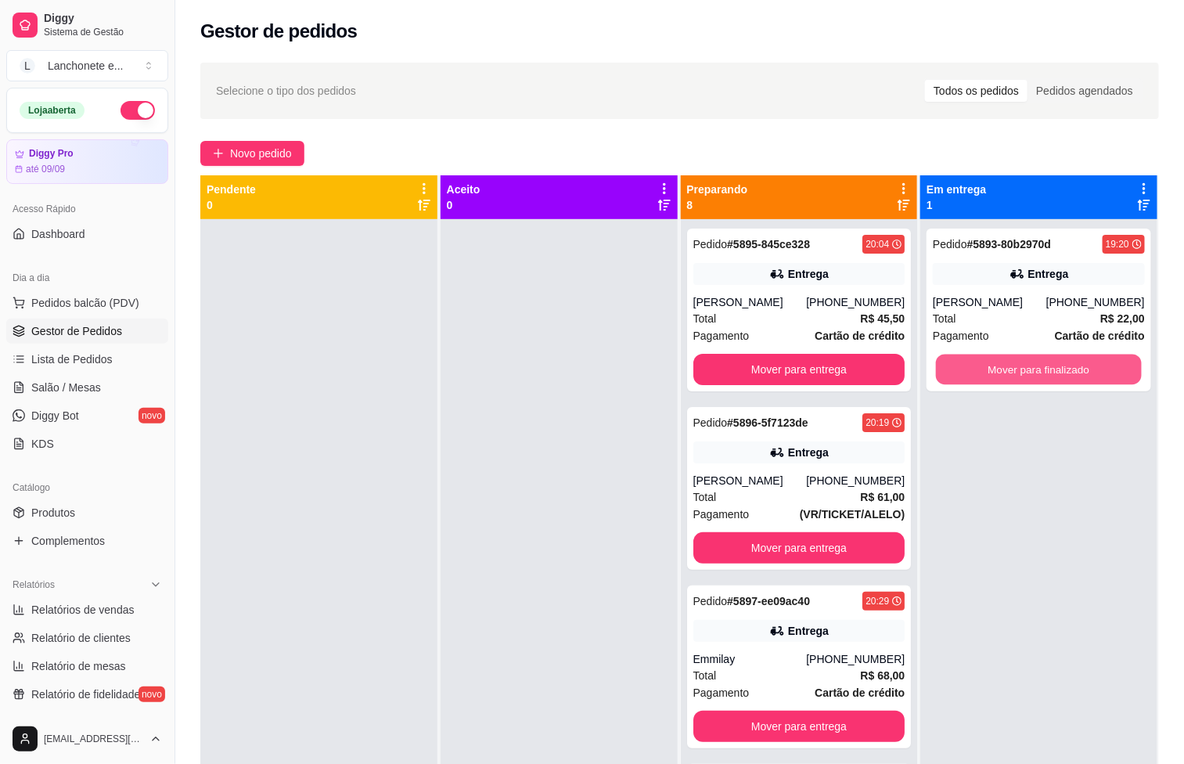
click at [1036, 355] on button "Mover para finalizado" at bounding box center [1039, 369] width 206 height 31
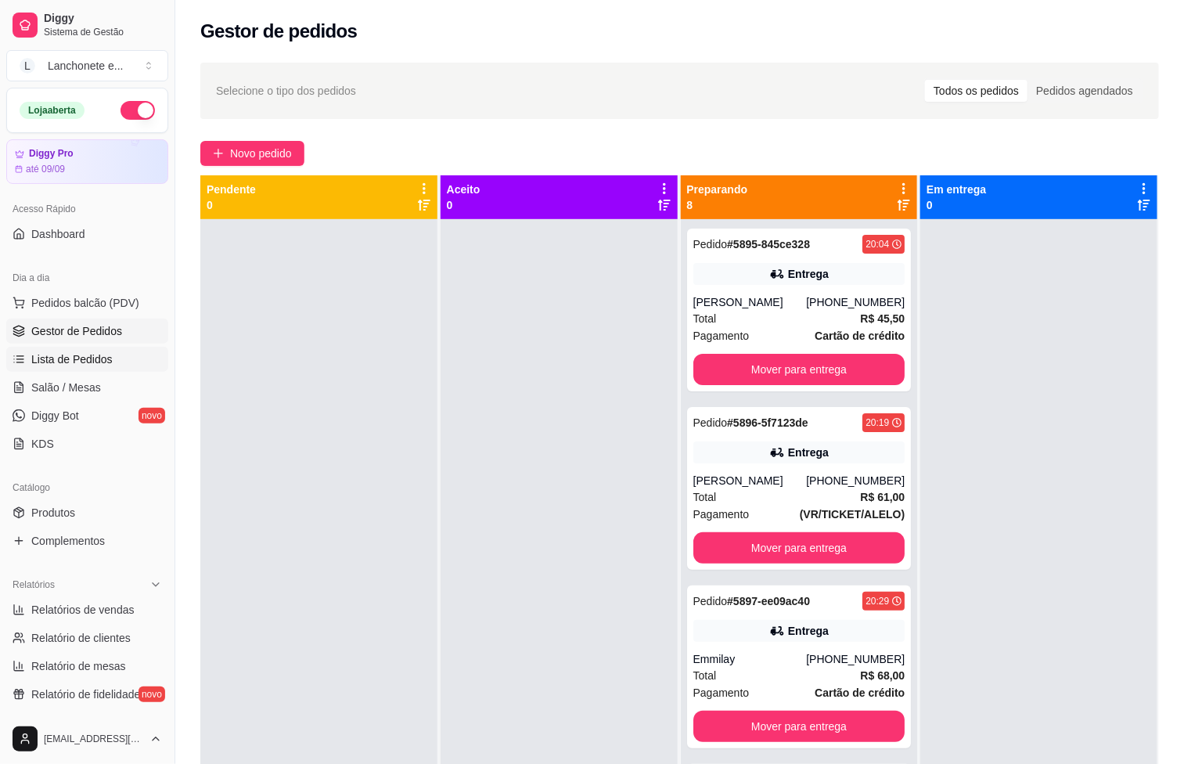
click at [109, 360] on span "Lista de Pedidos" at bounding box center [71, 359] width 81 height 16
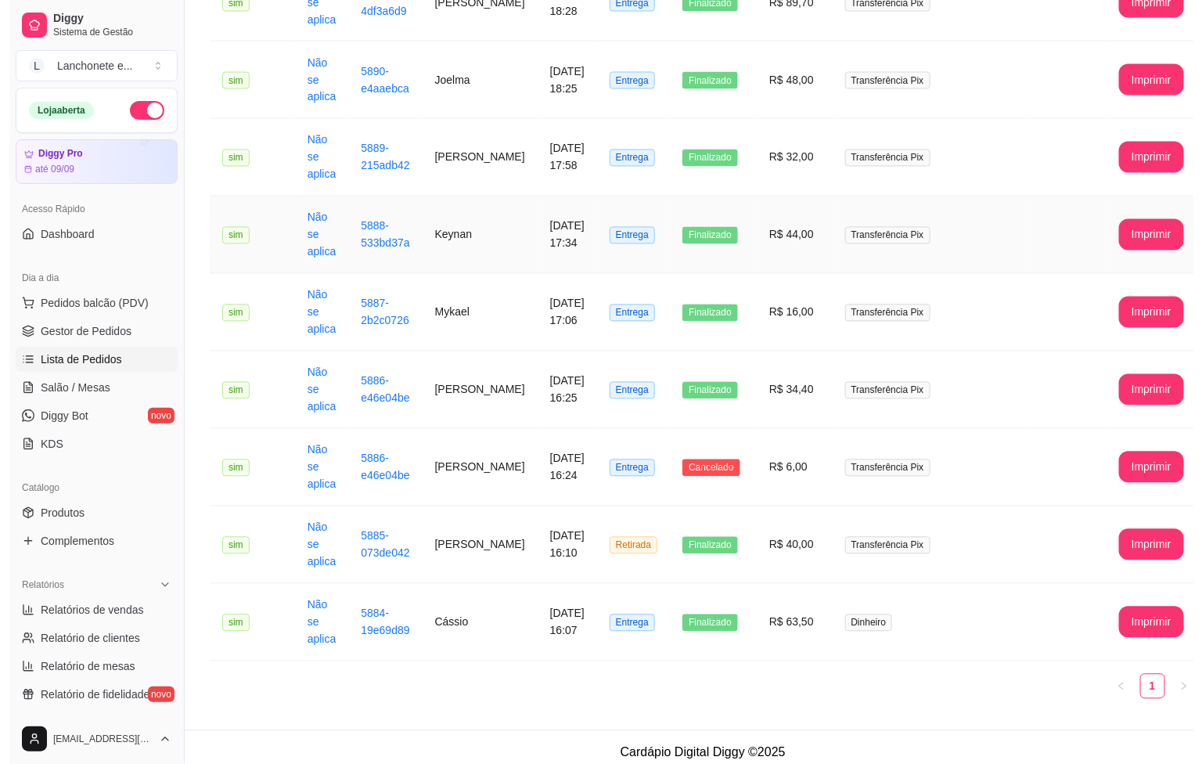
scroll to position [1106, 0]
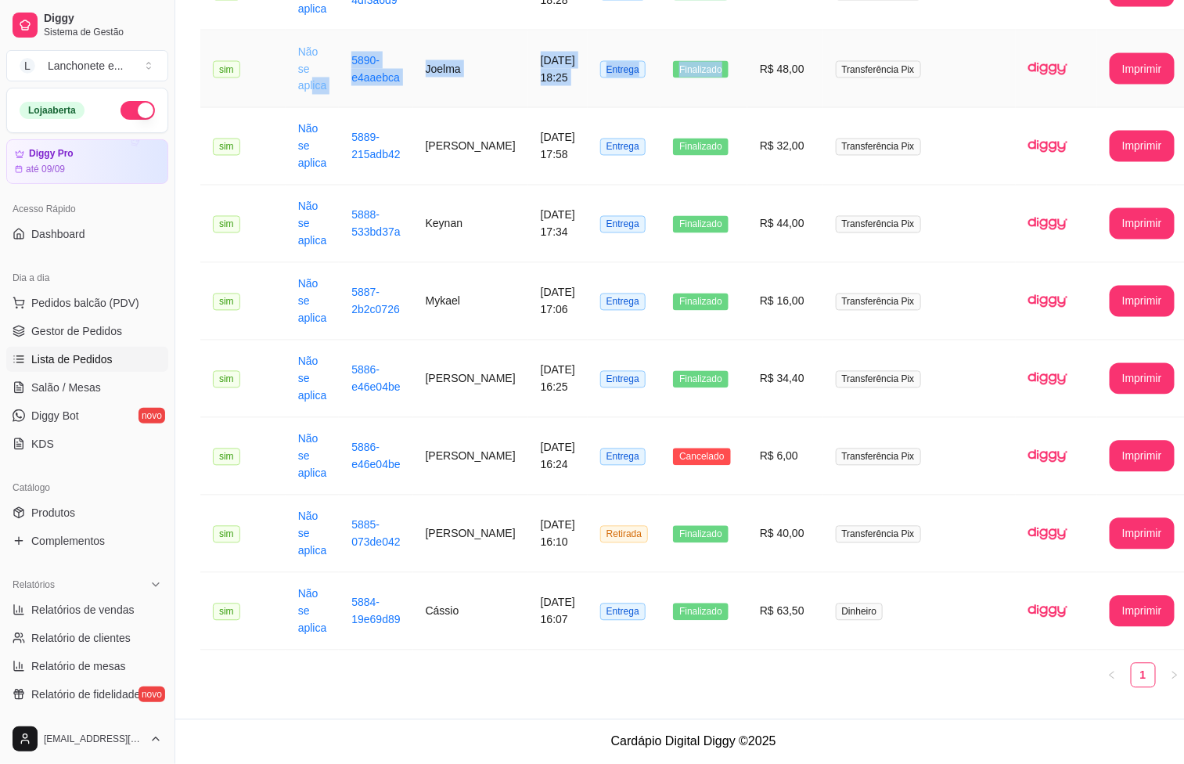
drag, startPoint x: 726, startPoint y: 83, endPoint x: 301, endPoint y: 83, distance: 424.8
click at [301, 83] on tr "**********" at bounding box center [693, 69] width 987 height 77
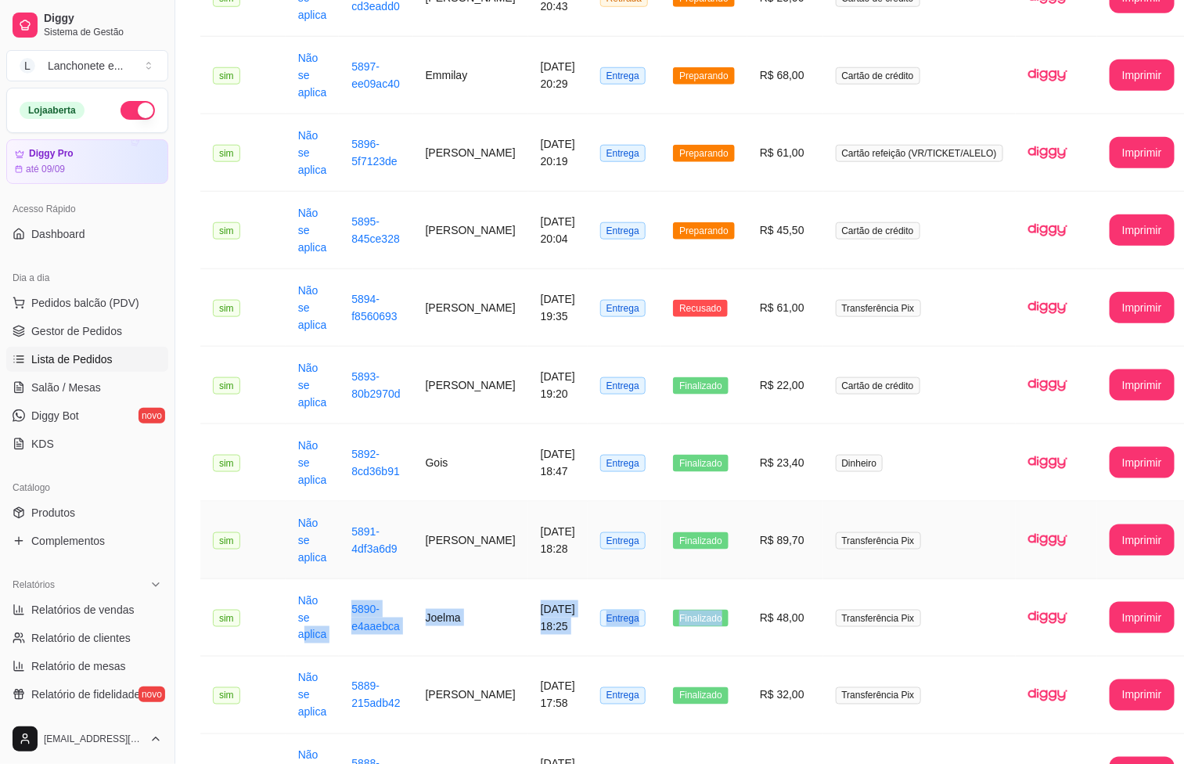
scroll to position [517, 0]
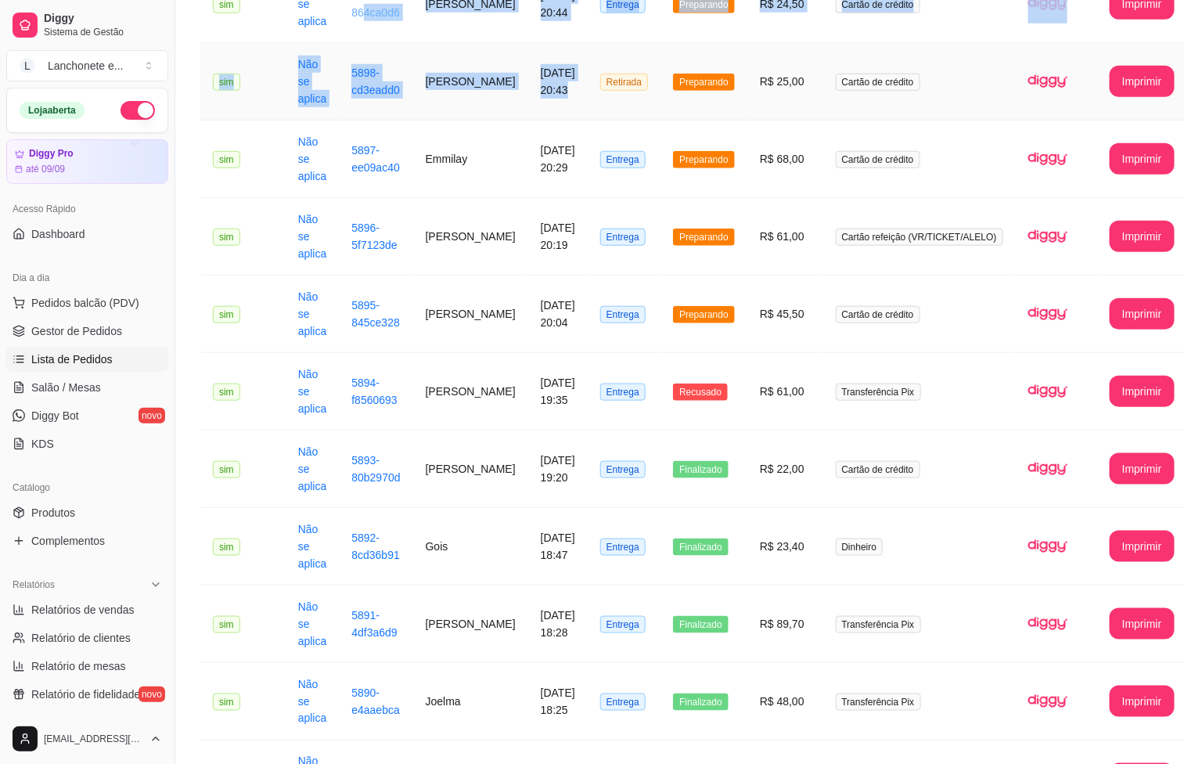
drag, startPoint x: 583, startPoint y: 42, endPoint x: 361, endPoint y: 16, distance: 222.9
click at [361, 16] on tbody "**********" at bounding box center [693, 507] width 987 height 1549
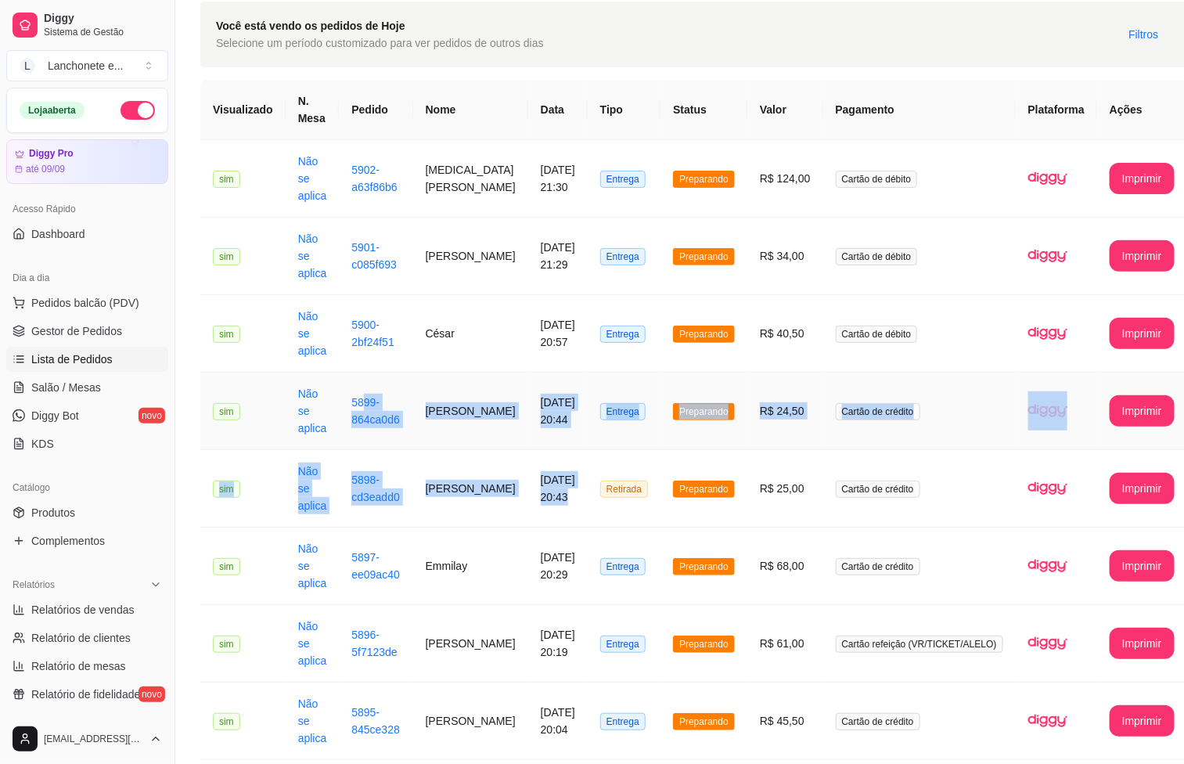
scroll to position [0, 0]
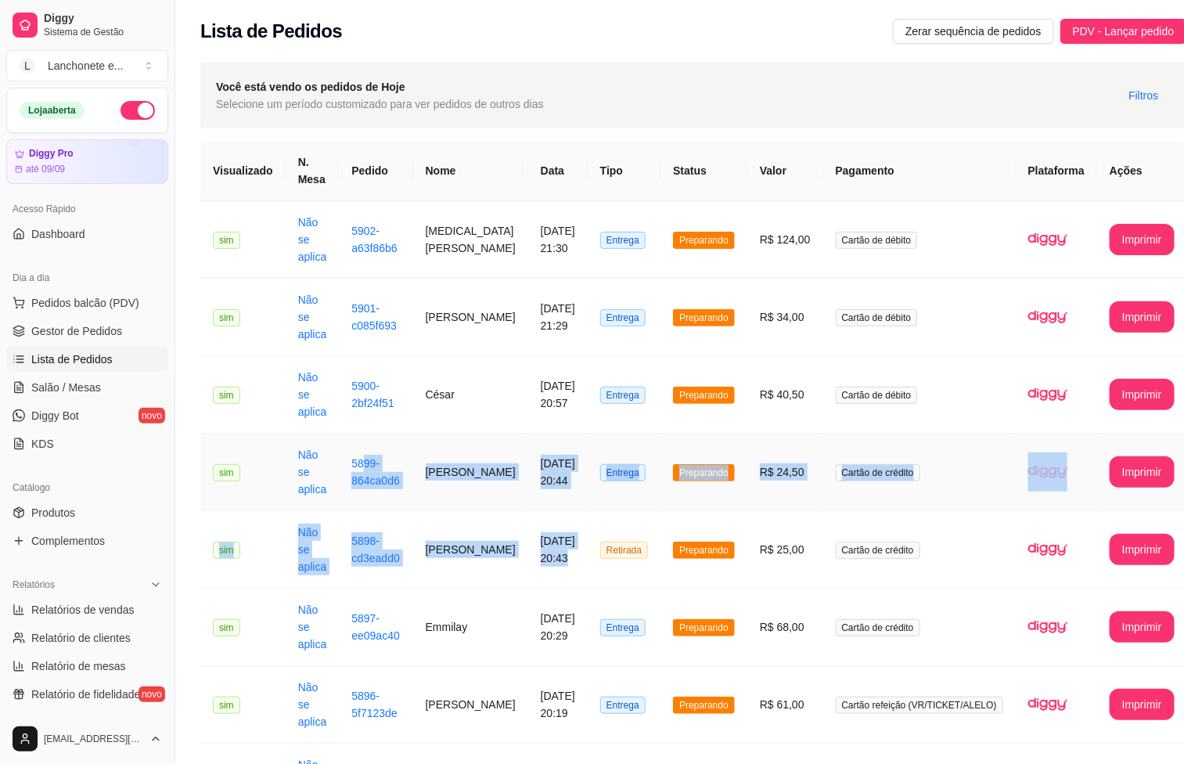
click at [747, 503] on td "R$ 24,50" at bounding box center [785, 471] width 76 height 77
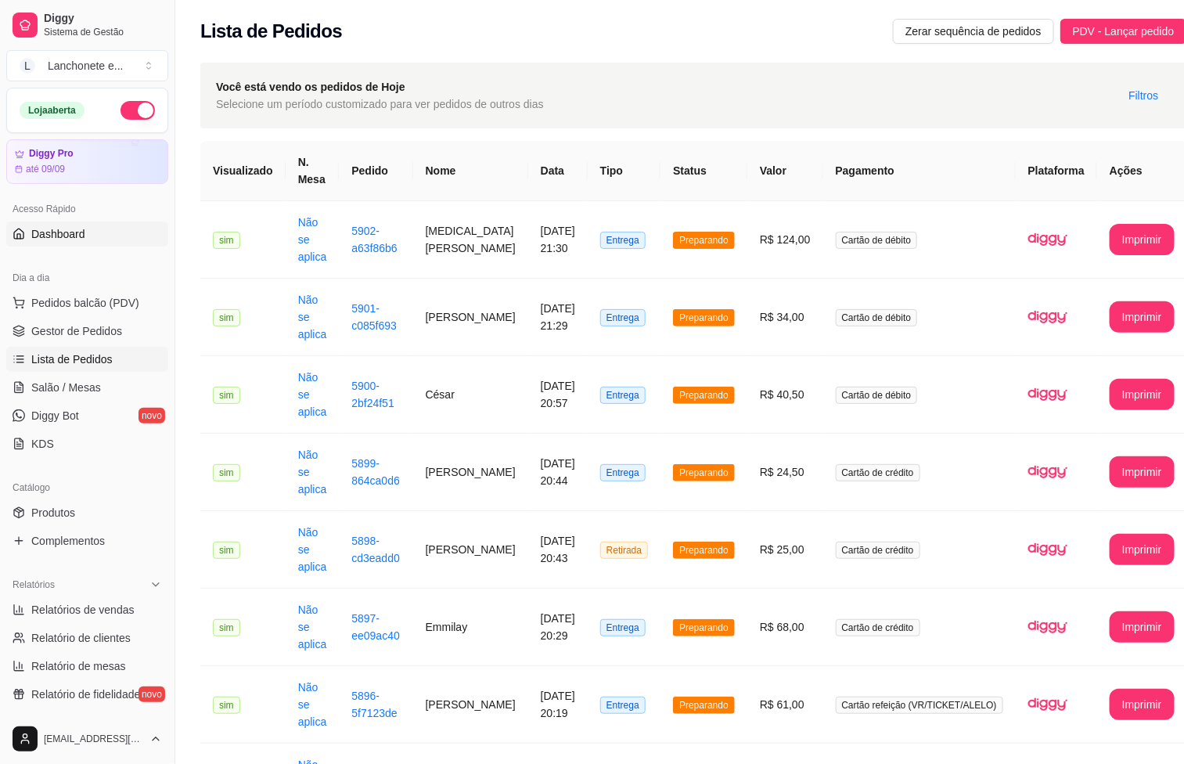
click at [33, 228] on span "Dashboard" at bounding box center [58, 234] width 54 height 16
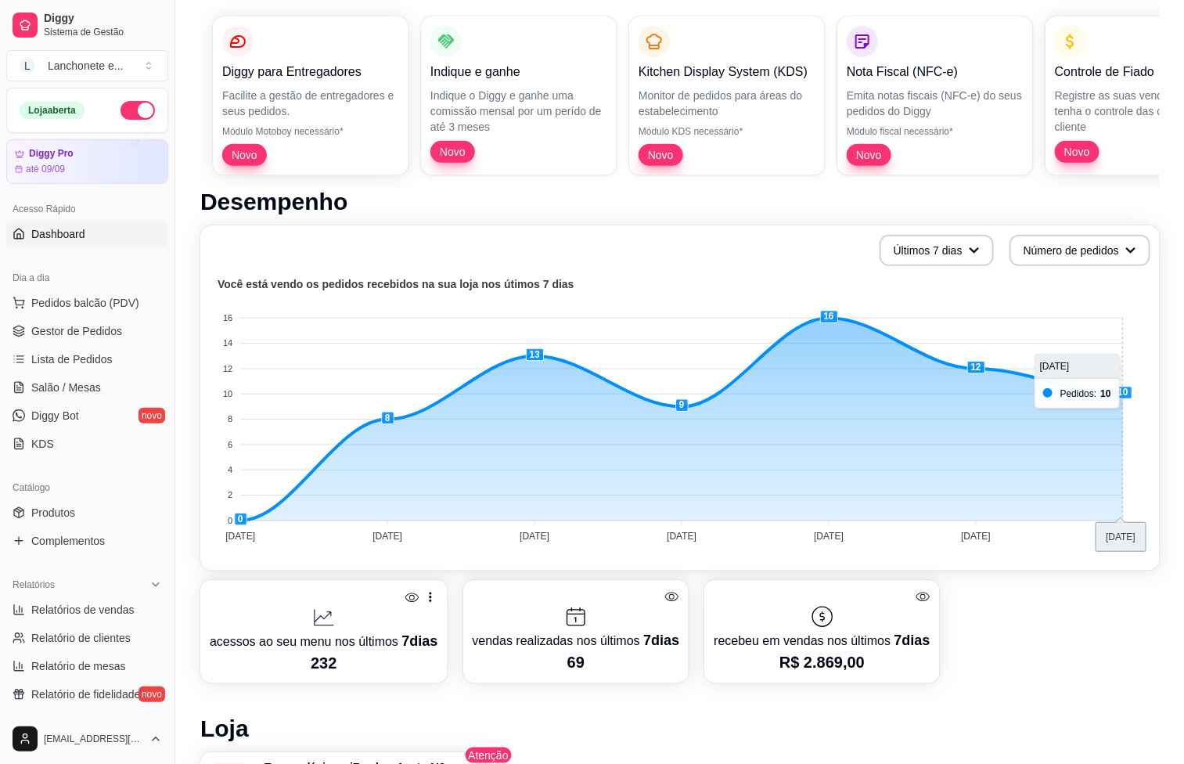
scroll to position [277, 0]
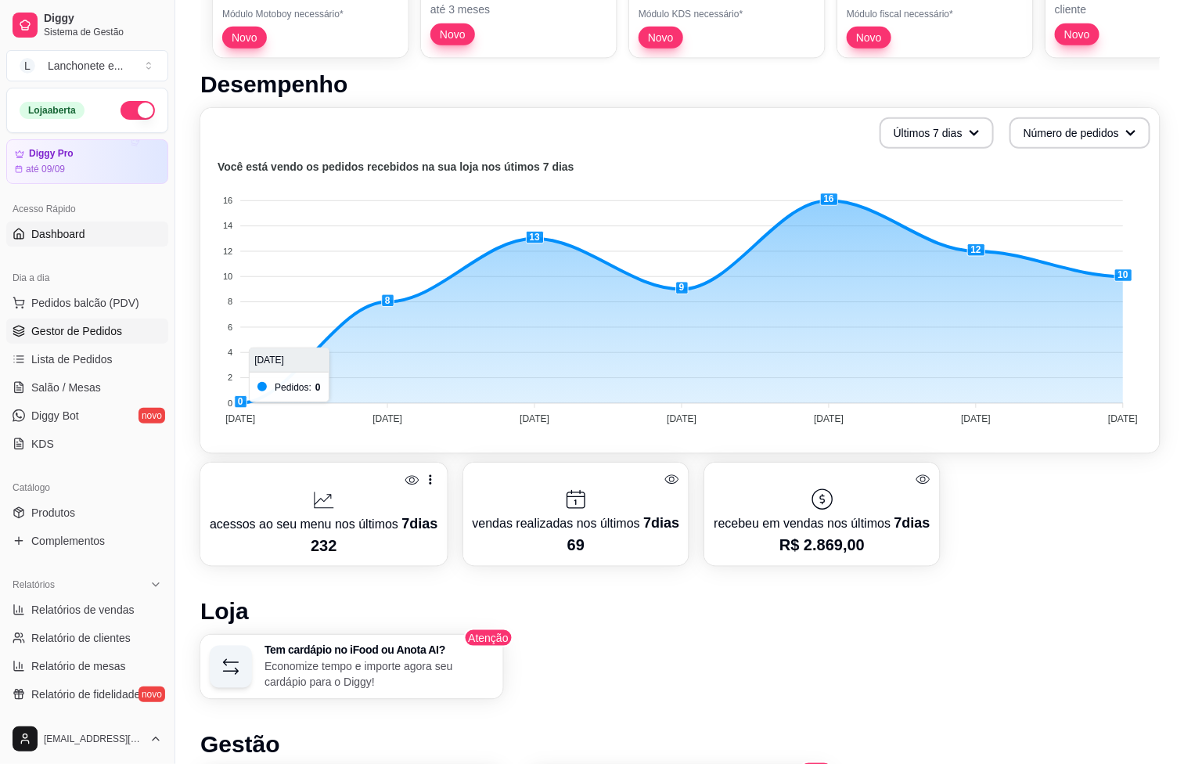
click at [109, 322] on link "Gestor de Pedidos" at bounding box center [87, 330] width 162 height 25
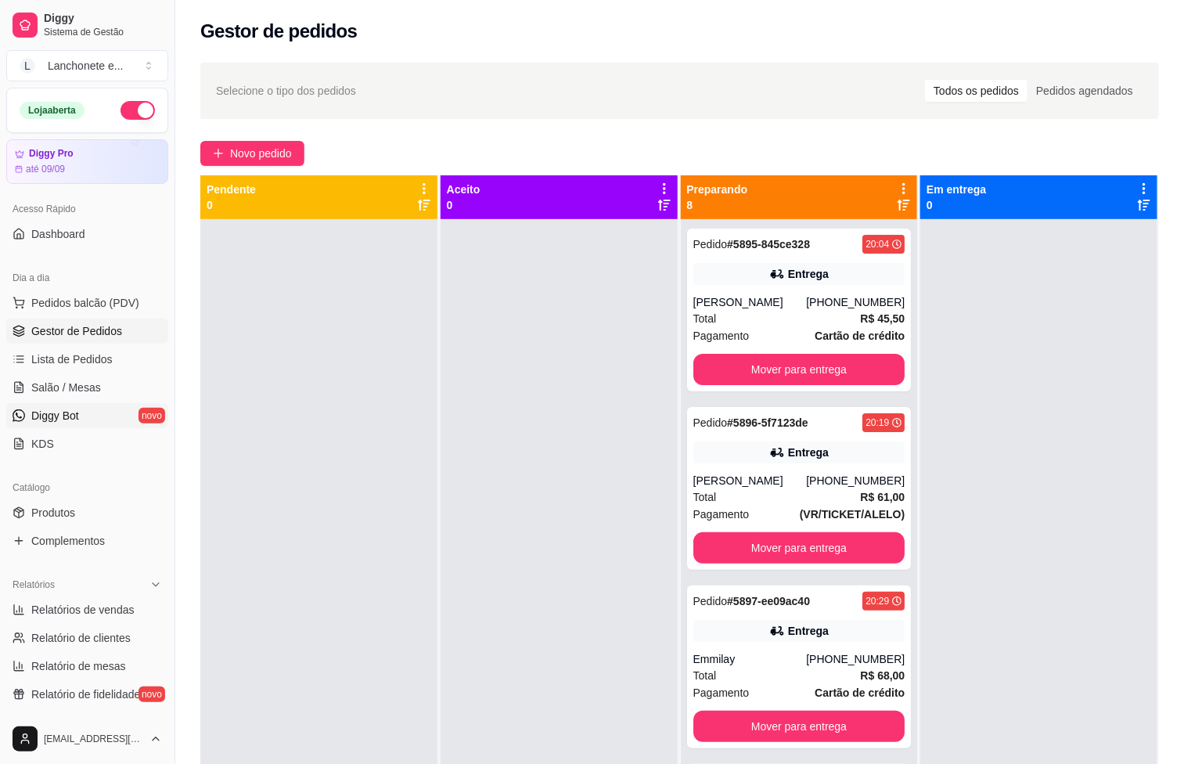
click at [85, 412] on link "Diggy Bot novo" at bounding box center [87, 415] width 162 height 25
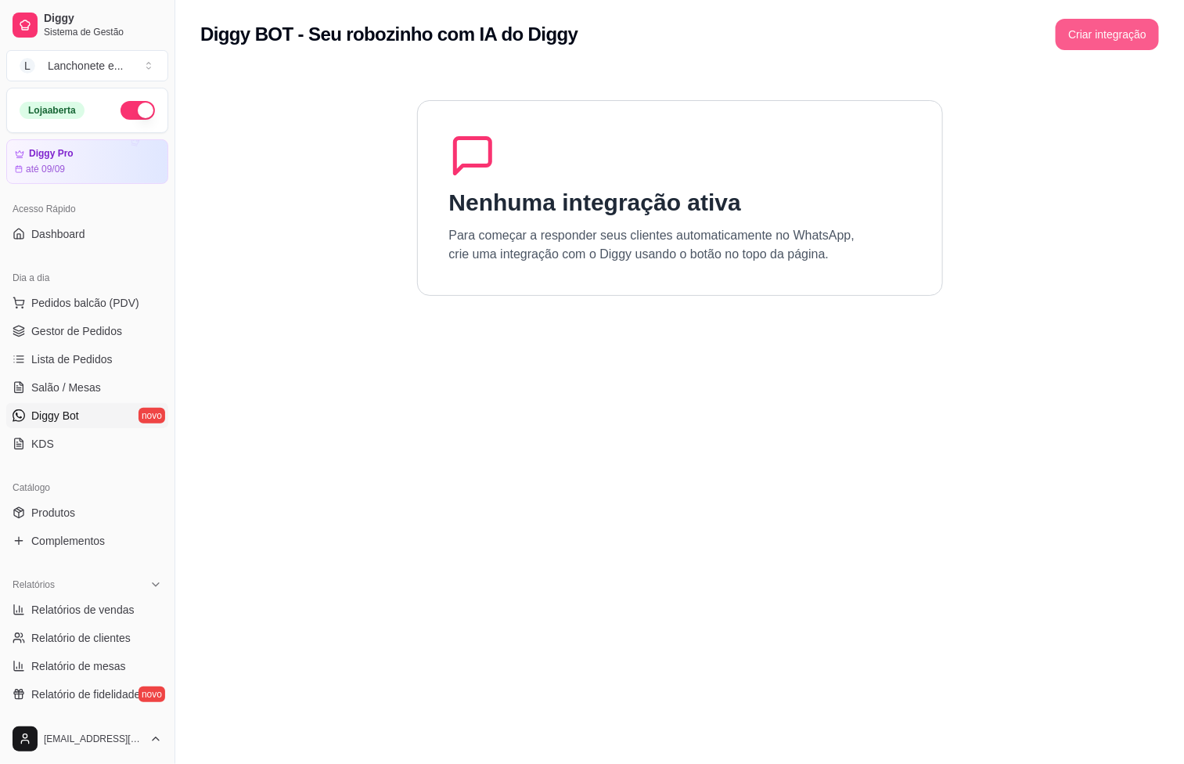
click at [1143, 45] on button "Criar integração" at bounding box center [1106, 34] width 103 height 31
click at [240, 61] on div "Nenhuma integração ativa Para começar a responder seus clientes automaticamente…" at bounding box center [679, 455] width 1008 height 792
click at [214, 34] on h2 "Diggy BOT - Seu robozinho com IA do Diggy" at bounding box center [389, 34] width 378 height 25
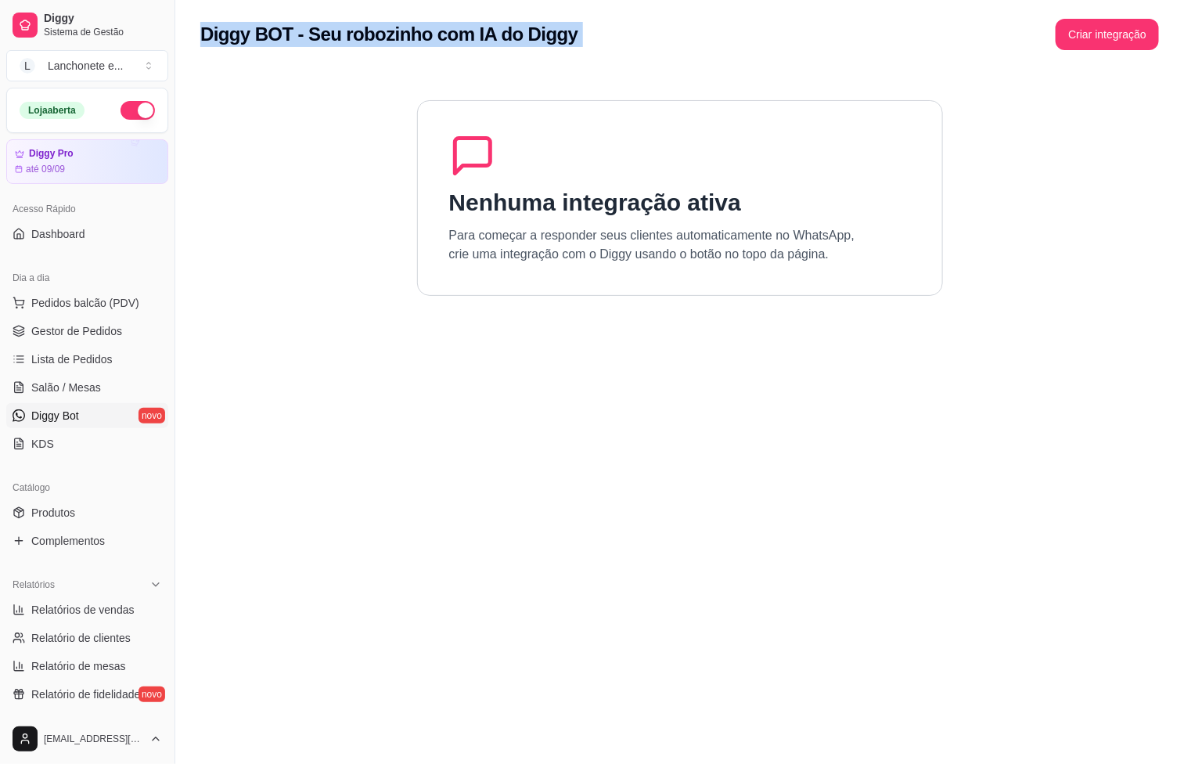
click at [214, 34] on h2 "Diggy BOT - Seu robozinho com IA do Diggy" at bounding box center [389, 34] width 378 height 25
click at [315, 151] on section "Nenhuma integração ativa Para começar a responder seus clientes automaticamente…" at bounding box center [679, 451] width 958 height 764
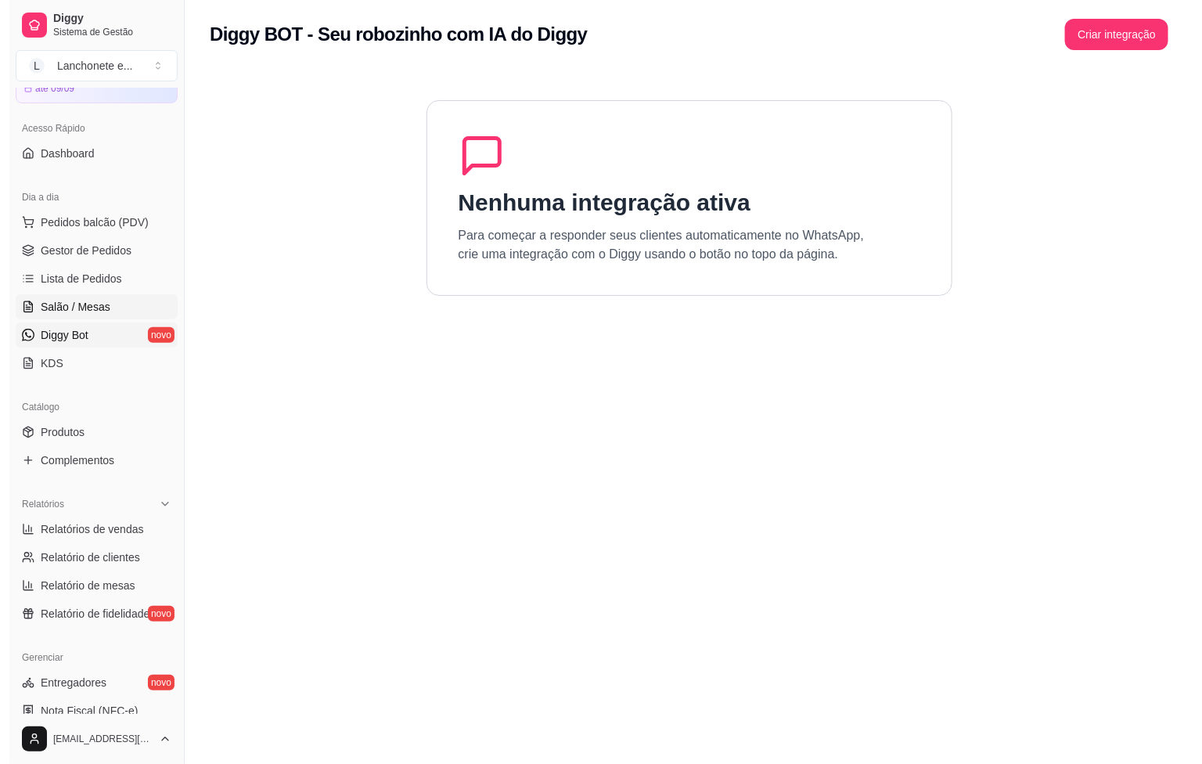
scroll to position [117, 0]
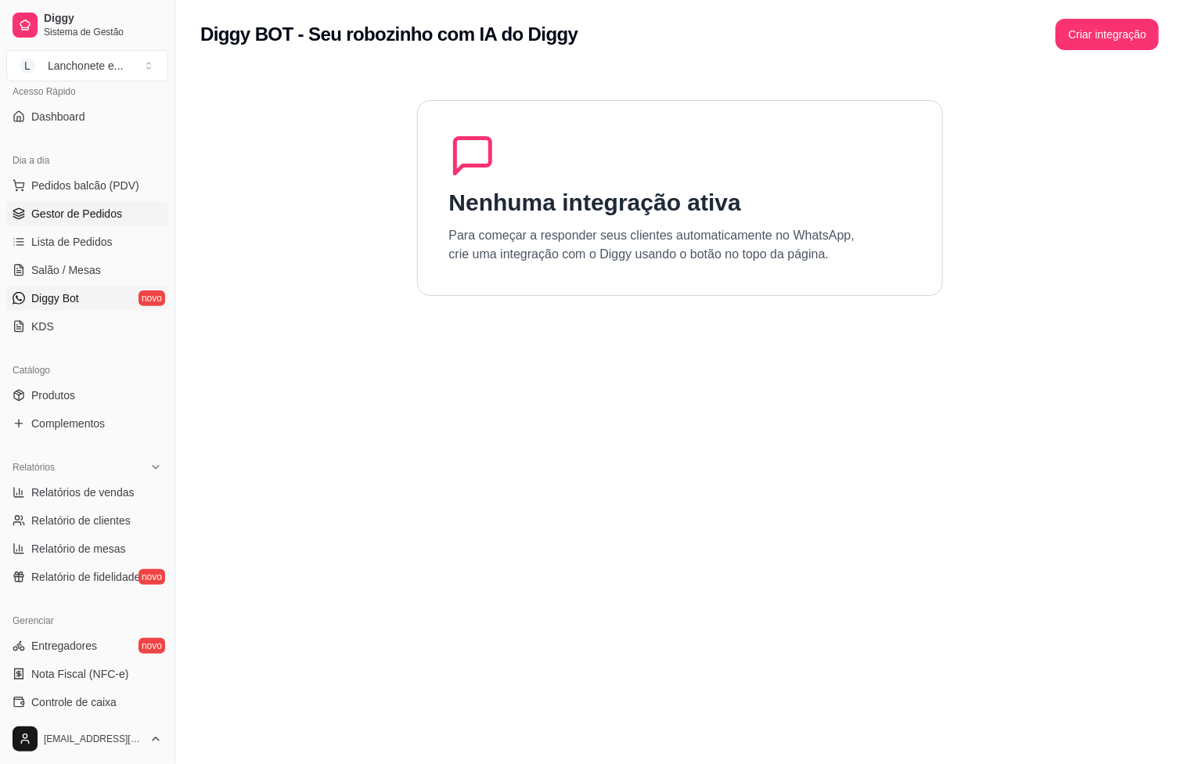
click at [90, 214] on span "Gestor de Pedidos" at bounding box center [76, 214] width 91 height 16
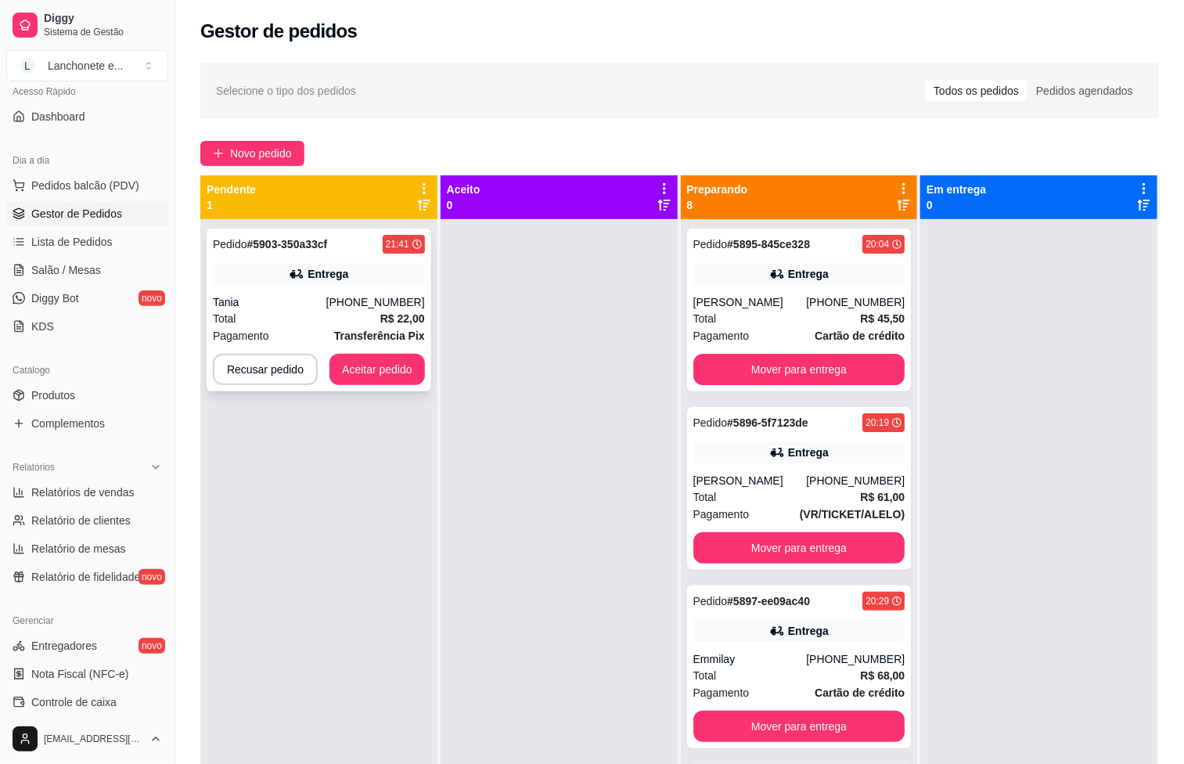
click at [397, 268] on div "Entrega" at bounding box center [319, 274] width 212 height 22
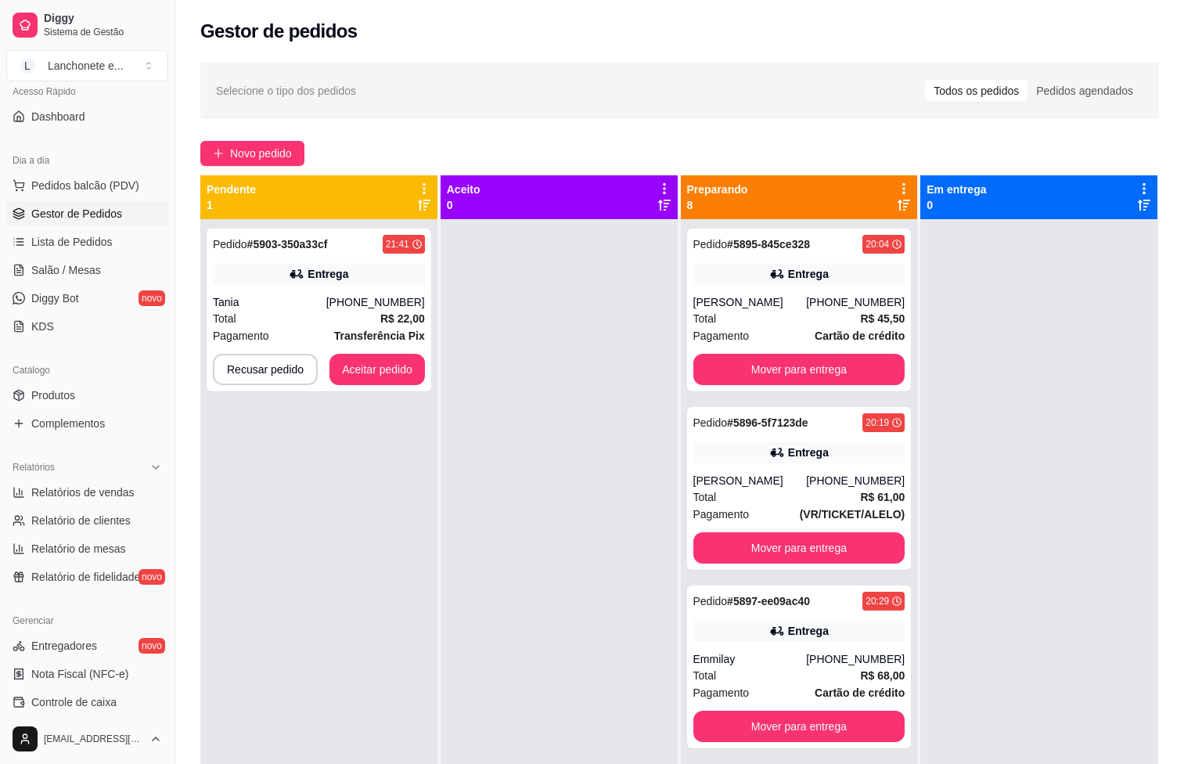
scroll to position [219, 0]
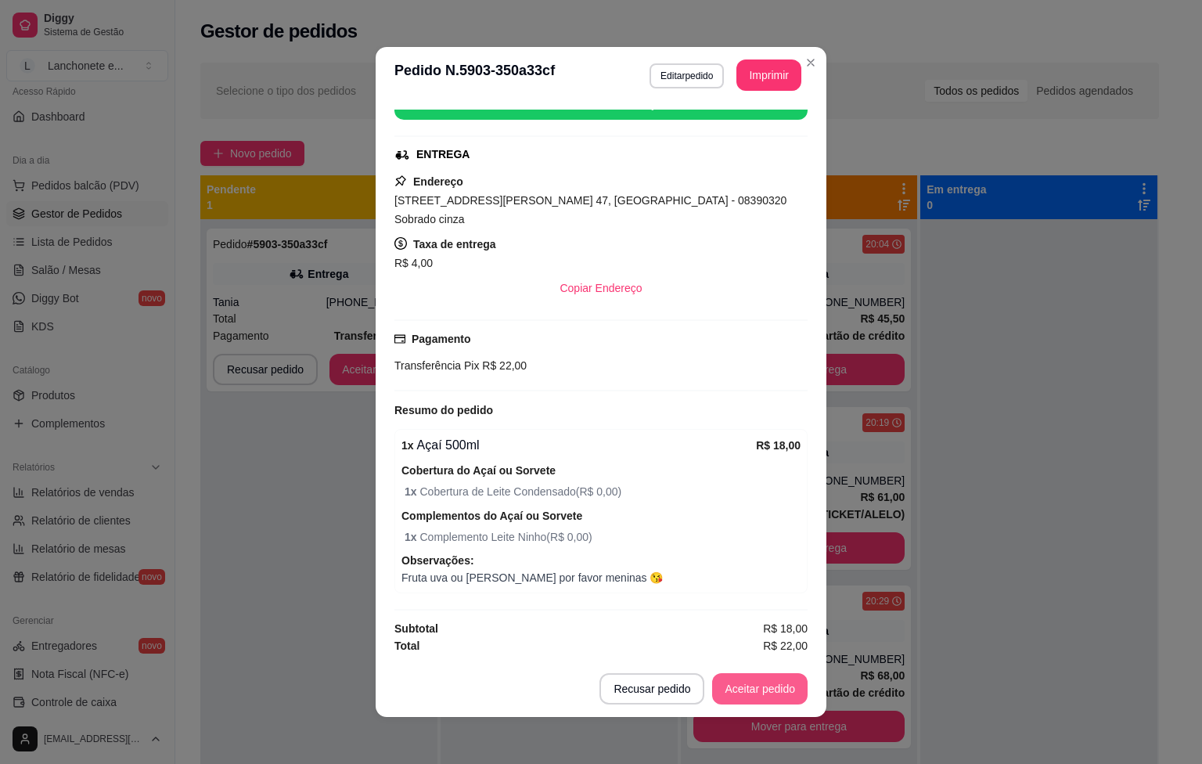
click at [782, 684] on button "Aceitar pedido" at bounding box center [759, 688] width 95 height 31
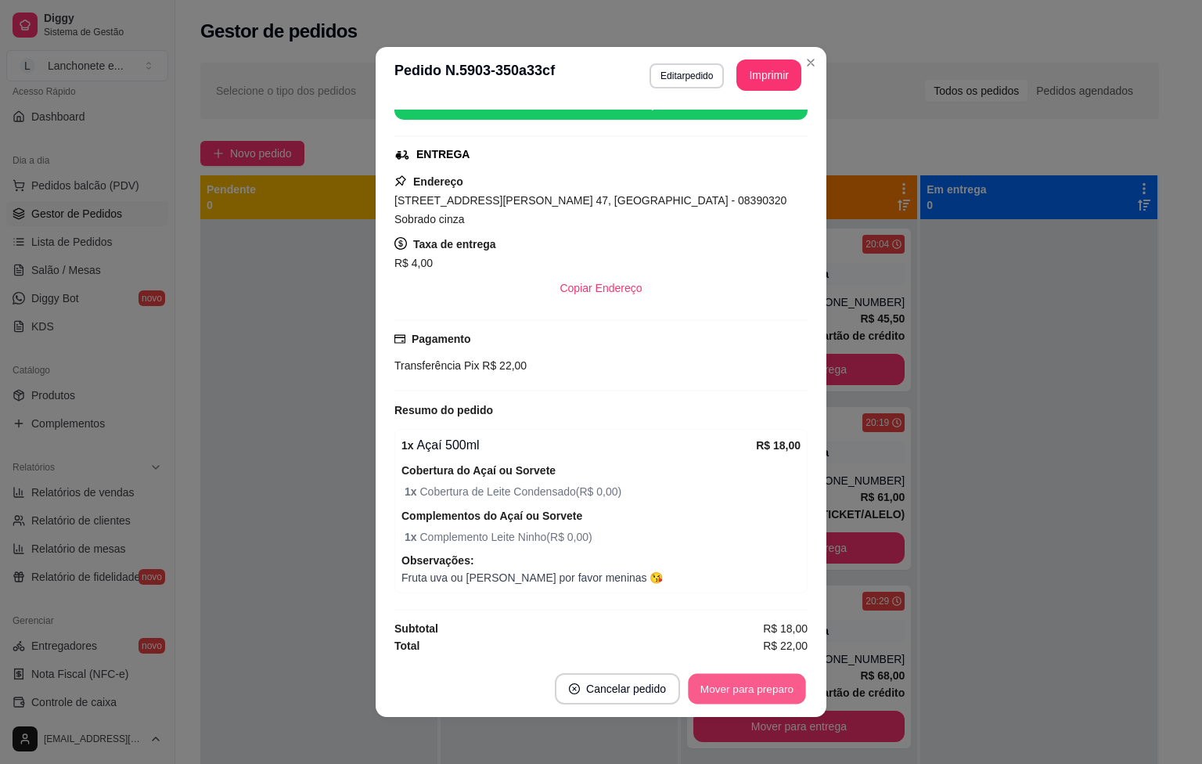
click at [782, 684] on button "Mover para preparo" at bounding box center [746, 689] width 117 height 31
click at [766, 94] on header "**********" at bounding box center [601, 75] width 451 height 56
click at [770, 74] on button "Imprimir" at bounding box center [768, 74] width 65 height 31
click at [767, 71] on button "Imprimir" at bounding box center [768, 74] width 65 height 31
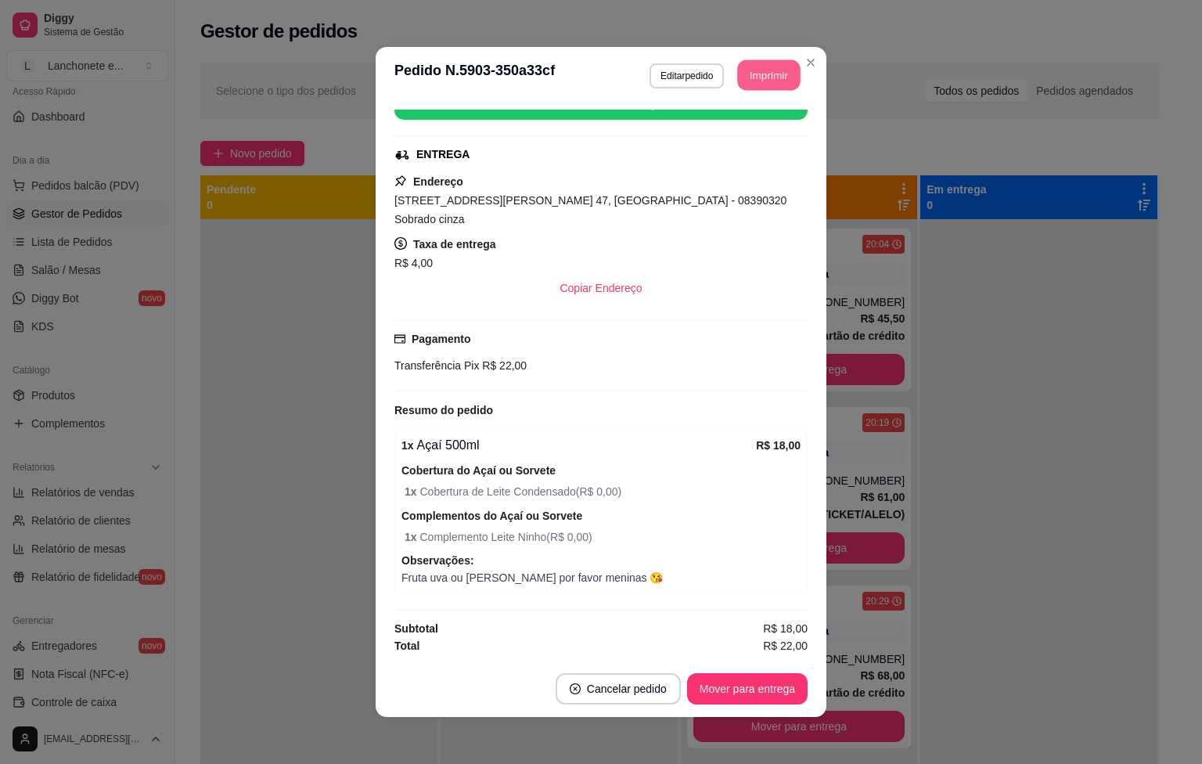
click at [767, 71] on button "Imprimir" at bounding box center [769, 75] width 63 height 31
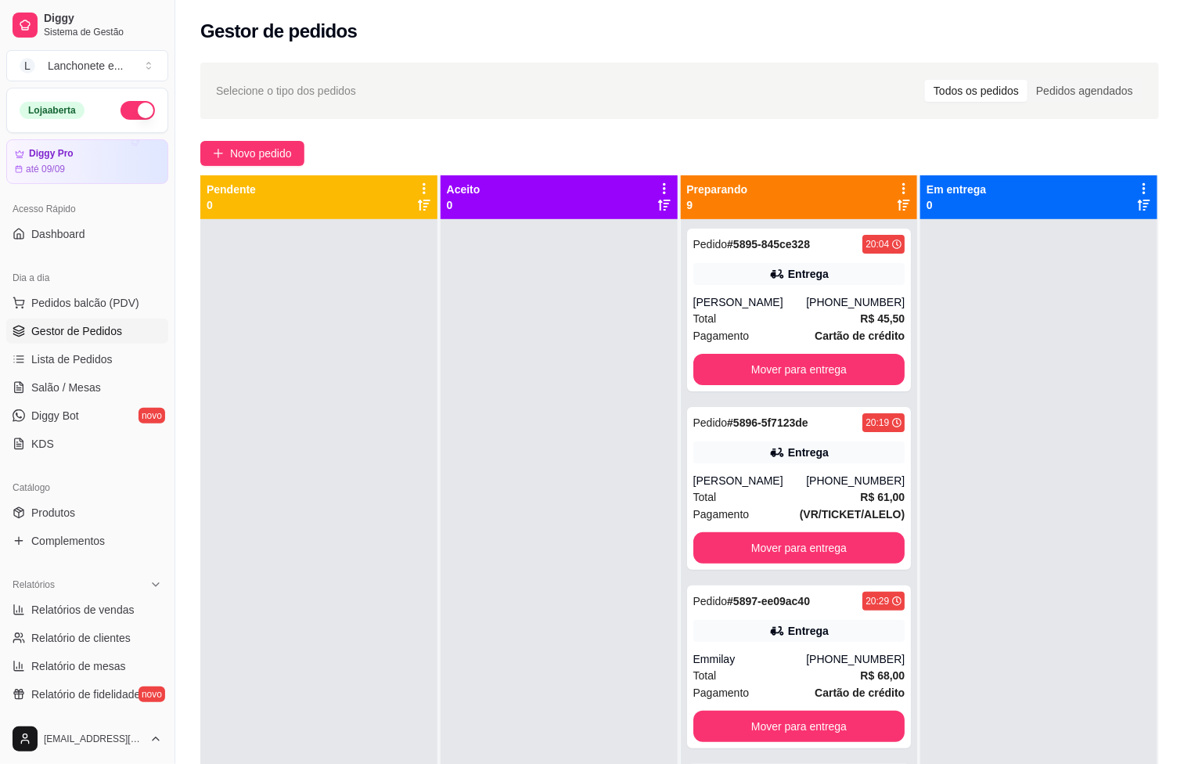
click at [122, 101] on button "button" at bounding box center [137, 110] width 34 height 19
